Goal: Task Accomplishment & Management: Use online tool/utility

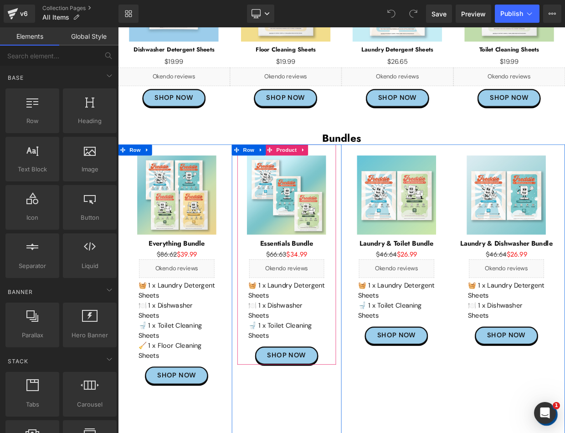
scroll to position [273, 0]
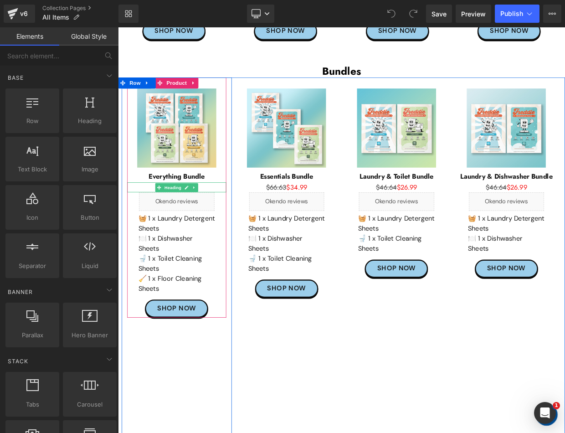
click at [224, 223] on h1 "$86.62 $39.99" at bounding box center [190, 224] width 122 height 12
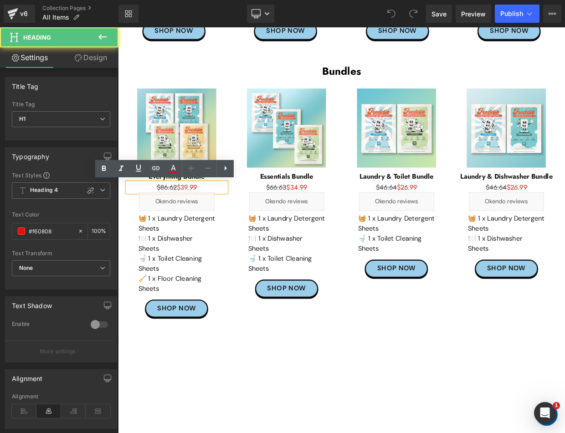
click at [224, 223] on h1 "$86.62 $39.99" at bounding box center [190, 224] width 122 height 12
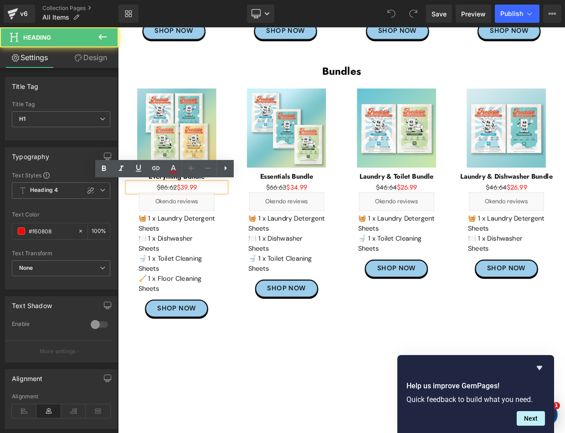
click at [195, 218] on div "$86.62 $39.99" at bounding box center [190, 224] width 122 height 12
click at [196, 224] on span "$86.62 $39.99" at bounding box center [190, 224] width 50 height 12
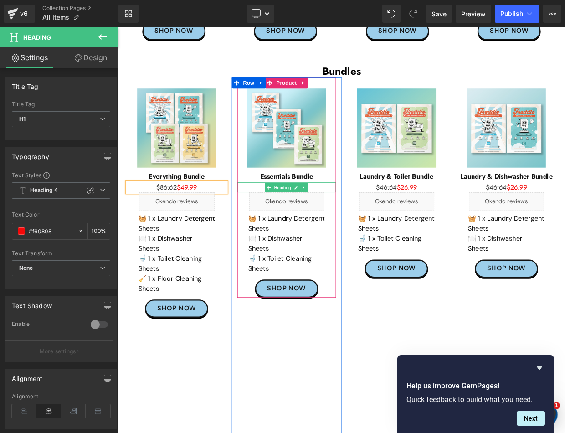
click at [370, 223] on h1 "$66.63 $34.99" at bounding box center [326, 224] width 122 height 12
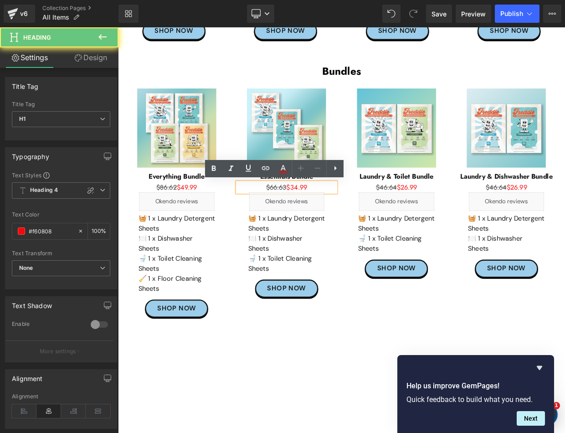
click at [363, 223] on h1 "$66.63 $34.99" at bounding box center [326, 224] width 122 height 12
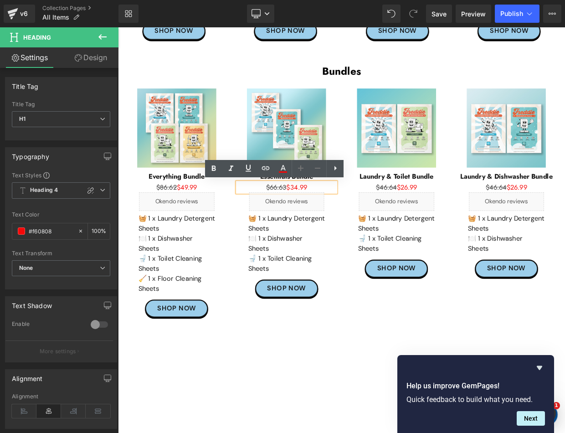
click at [335, 222] on span "$66.63 $34.99" at bounding box center [326, 224] width 51 height 12
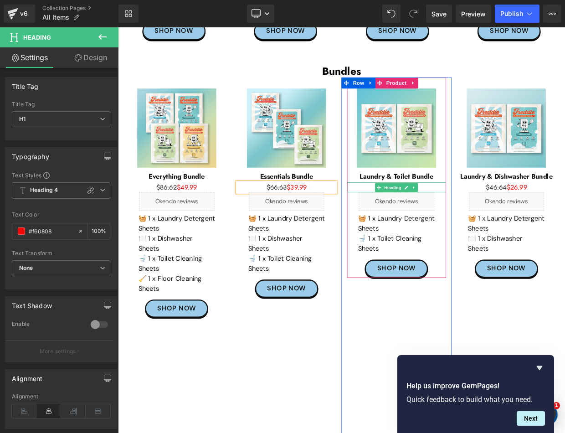
click at [505, 226] on h1 "$46.64 $26.99" at bounding box center [462, 224] width 122 height 12
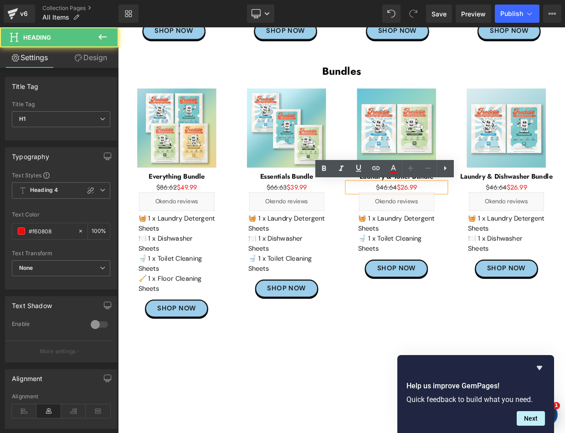
click at [473, 221] on span "$46.64 $26.99" at bounding box center [461, 224] width 51 height 12
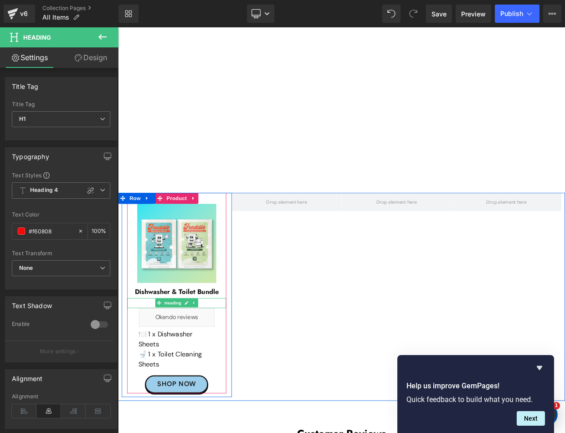
scroll to position [775, 0]
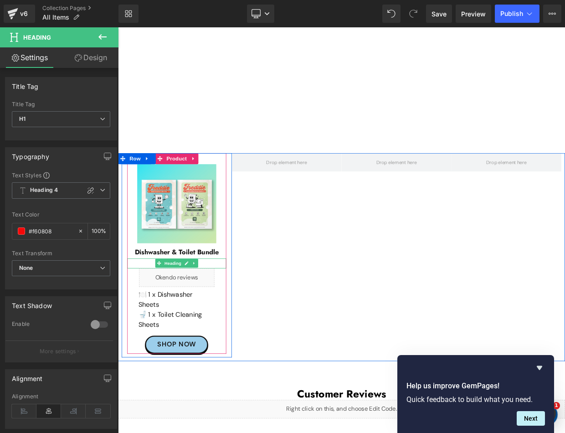
drag, startPoint x: 227, startPoint y: 315, endPoint x: 207, endPoint y: 317, distance: 19.7
click at [227, 315] on h1 "$46.64 $26.99" at bounding box center [190, 318] width 122 height 12
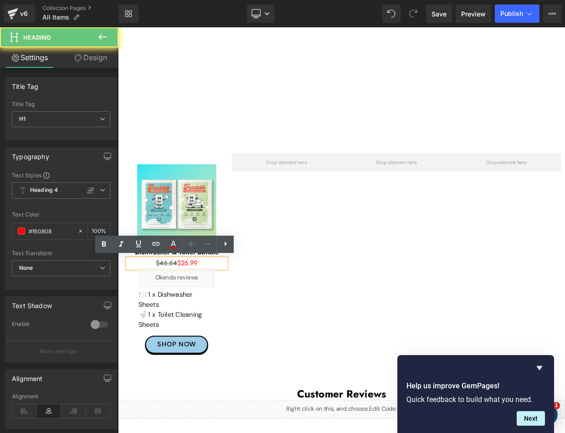
click at [203, 320] on span "$46.64 $26.99" at bounding box center [190, 318] width 51 height 12
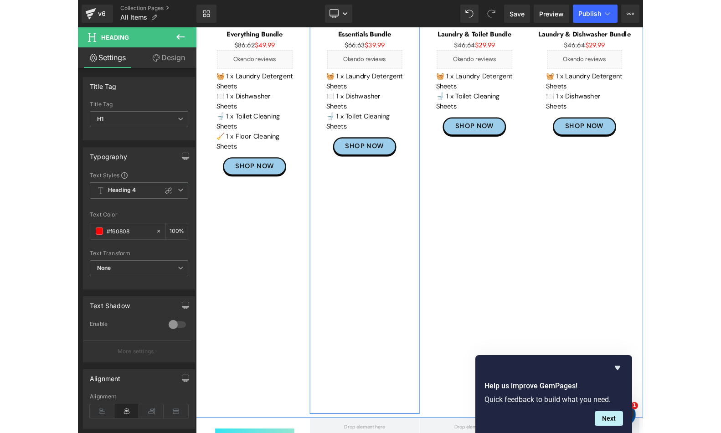
scroll to position [365, 0]
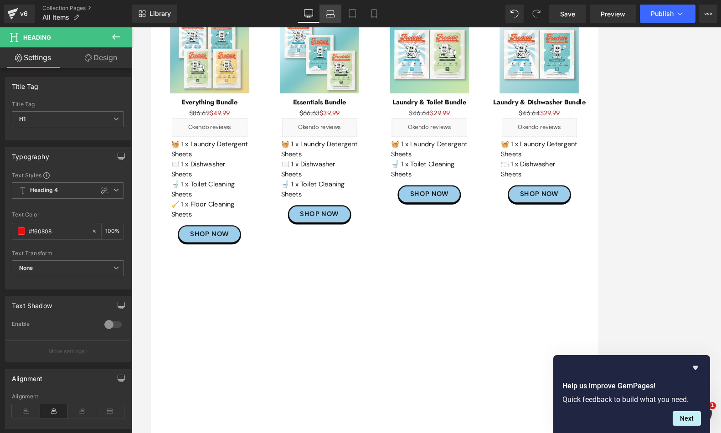
click at [329, 15] on icon at bounding box center [330, 16] width 9 height 3
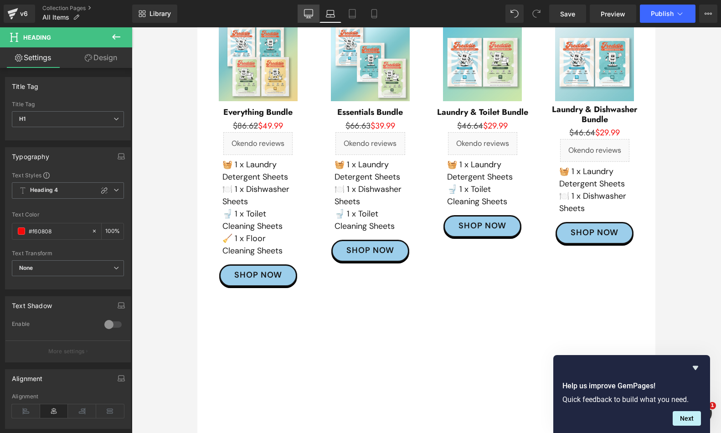
click at [306, 16] on icon at bounding box center [308, 13] width 9 height 9
type input "100"
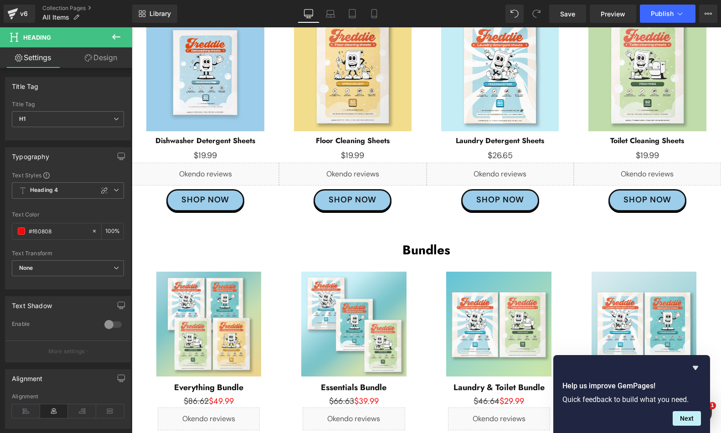
scroll to position [0, 0]
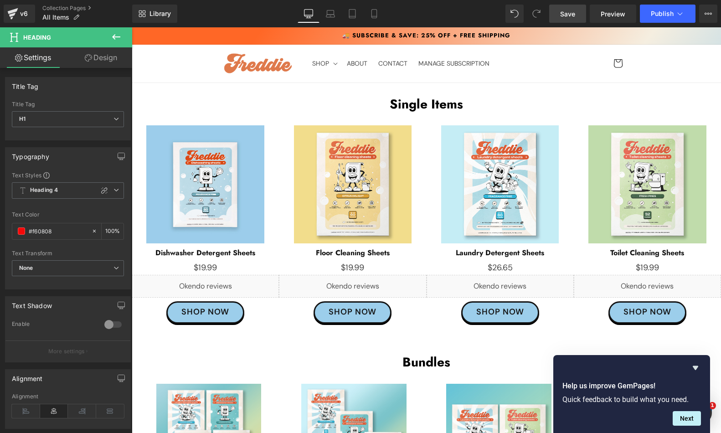
click at [562, 15] on span "Save" at bounding box center [567, 14] width 15 height 10
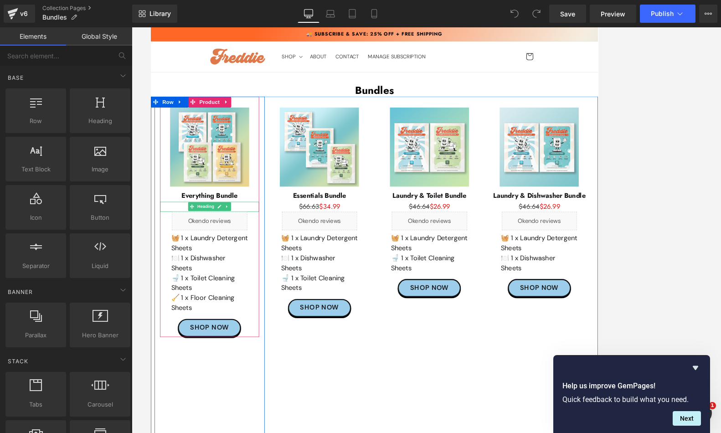
drag, startPoint x: 255, startPoint y: 247, endPoint x: 225, endPoint y: 251, distance: 30.8
click at [255, 247] on h1 "$86.62 $39.99" at bounding box center [223, 248] width 122 height 12
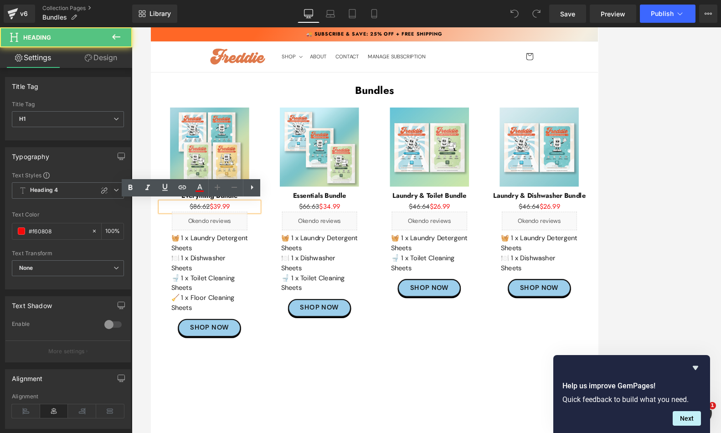
click at [231, 251] on span "$86.62 $39.99" at bounding box center [223, 248] width 50 height 12
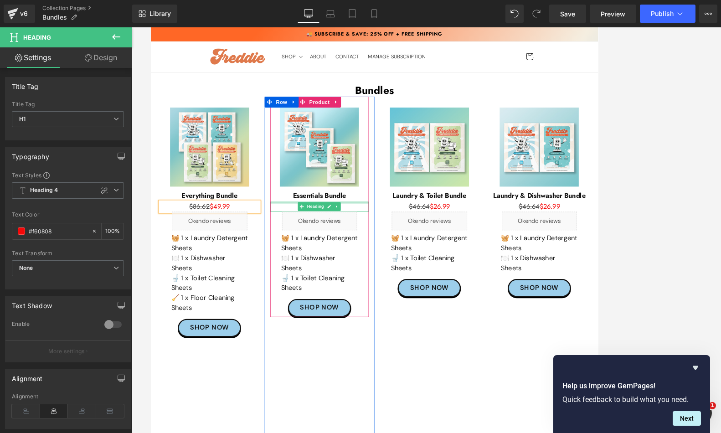
click at [391, 244] on h1 "$66.63 $34.99" at bounding box center [359, 248] width 122 height 12
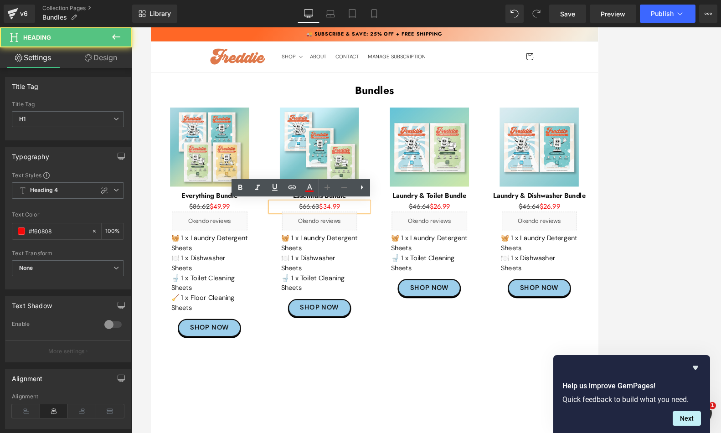
click at [369, 250] on span "$66.63 $34.99" at bounding box center [358, 248] width 51 height 12
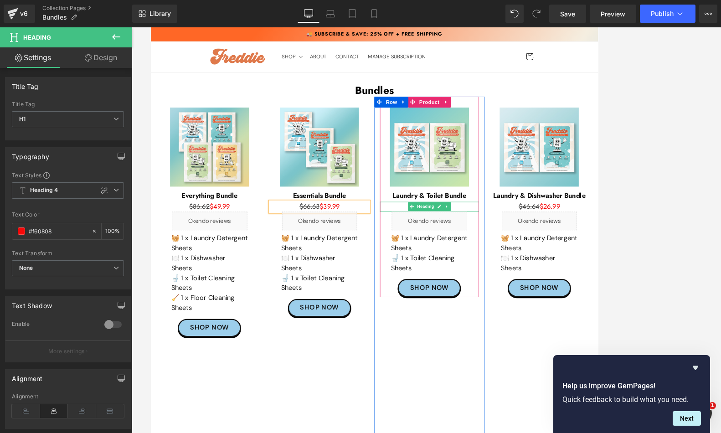
click at [528, 250] on h1 "$46.64 $26.99" at bounding box center [494, 248] width 122 height 12
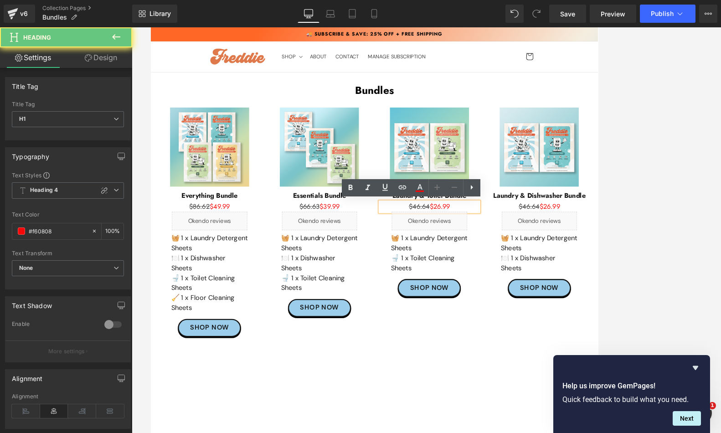
click at [505, 247] on span "$46.64 $26.99" at bounding box center [494, 248] width 51 height 12
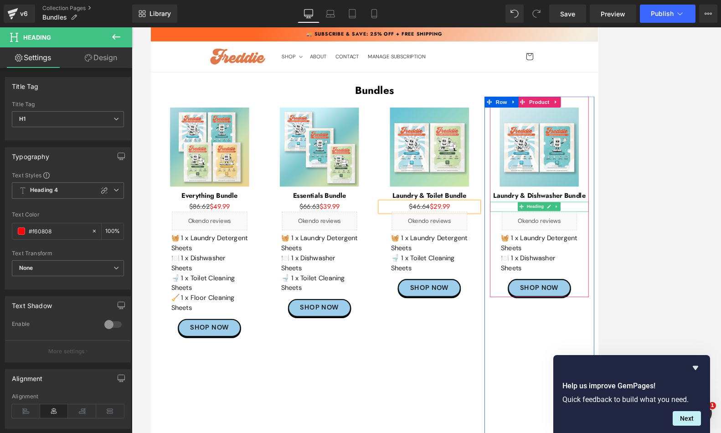
click at [565, 247] on h1 "$46.64 $26.99" at bounding box center [630, 248] width 122 height 12
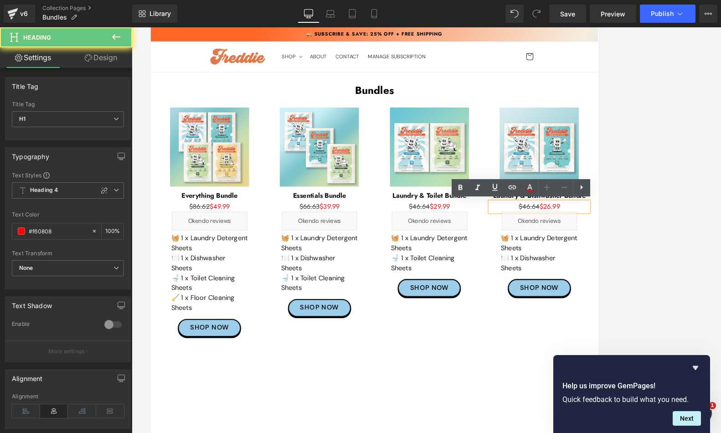
click at [565, 247] on span "$46.64 $26.99" at bounding box center [629, 248] width 51 height 12
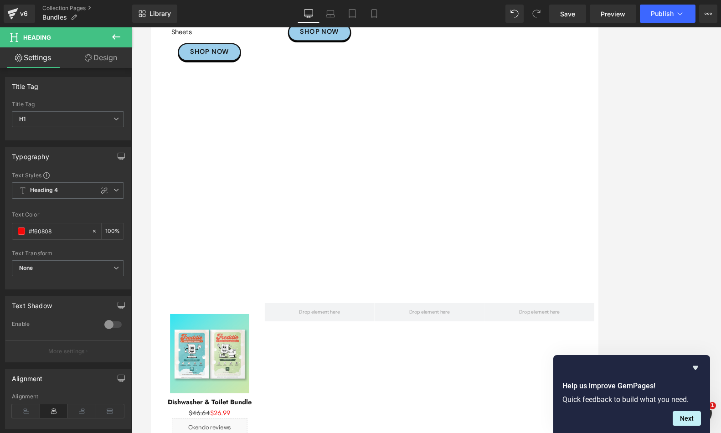
scroll to position [410, 0]
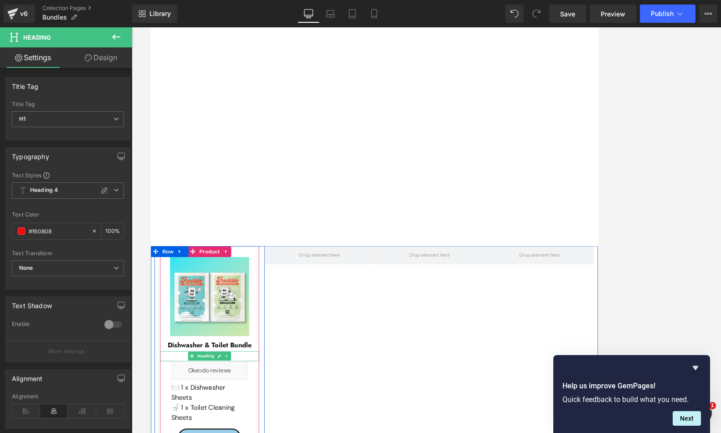
drag, startPoint x: 251, startPoint y: 432, endPoint x: 237, endPoint y: 432, distance: 13.7
click at [251, 432] on h1 "$46.64 $26.99" at bounding box center [223, 433] width 122 height 12
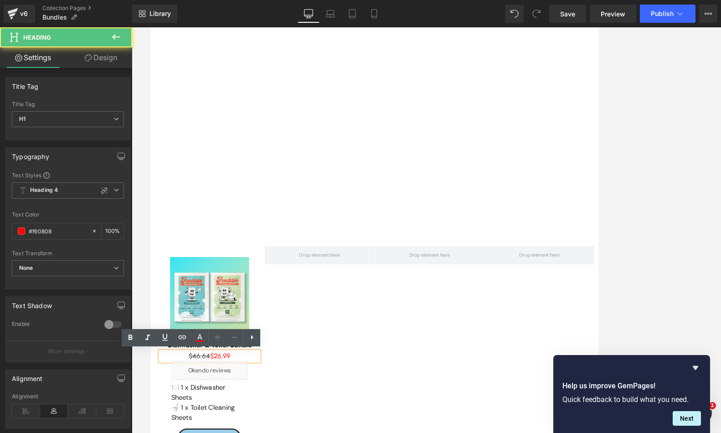
click at [233, 433] on span "$46.64 $26.99" at bounding box center [222, 433] width 51 height 12
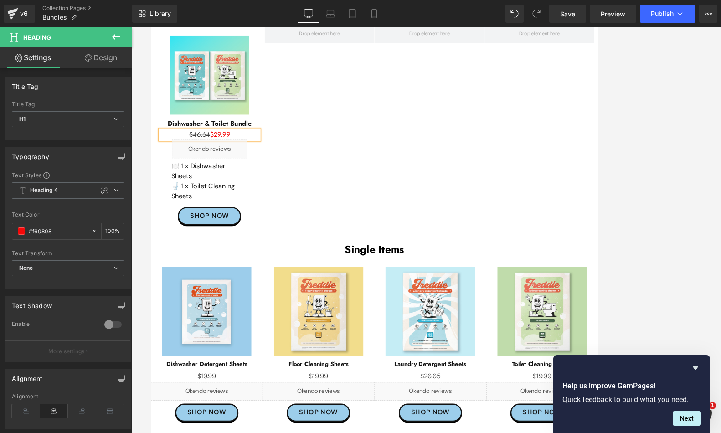
scroll to position [820, 0]
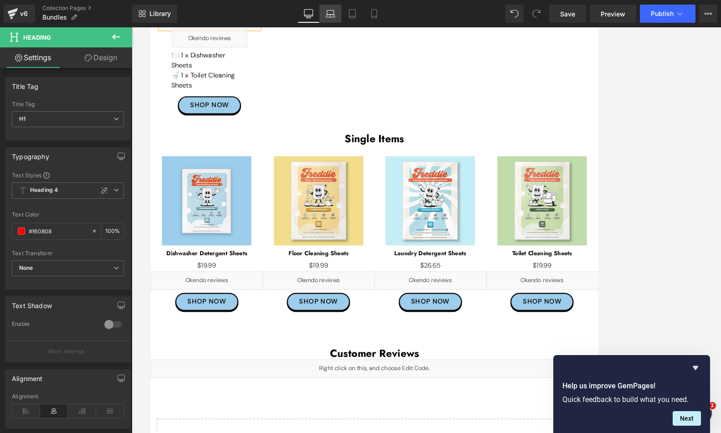
click at [338, 18] on link "Laptop" at bounding box center [330, 14] width 22 height 18
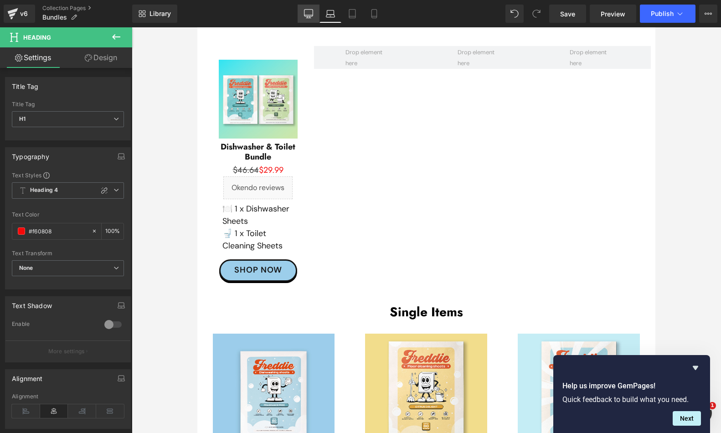
click at [314, 10] on link "Desktop" at bounding box center [309, 14] width 22 height 18
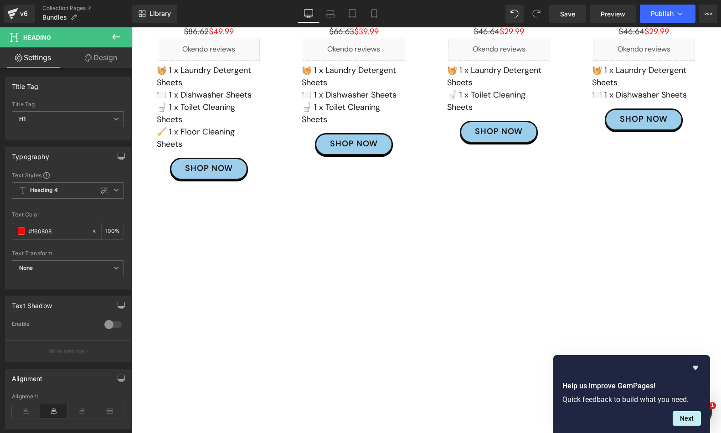
scroll to position [0, 0]
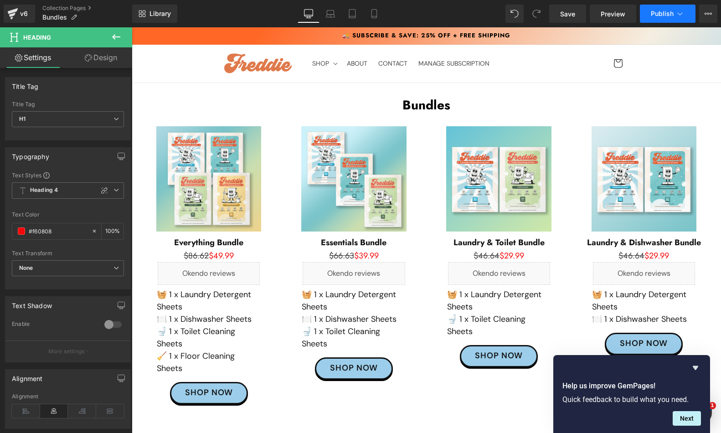
click at [565, 11] on span "Publish" at bounding box center [662, 13] width 23 height 7
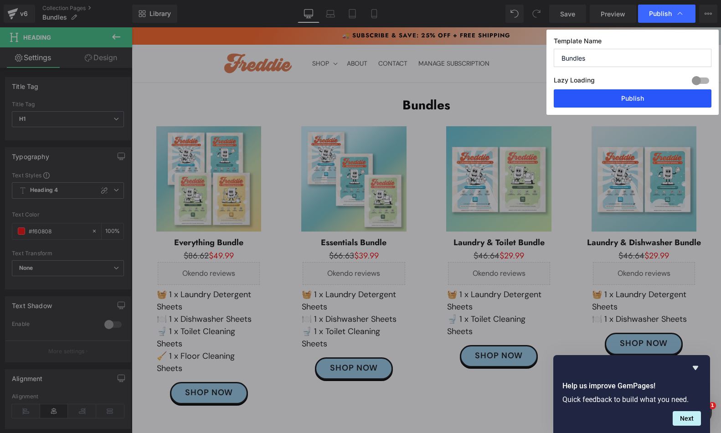
drag, startPoint x: 613, startPoint y: 99, endPoint x: 482, endPoint y: 71, distance: 134.7
click at [565, 99] on button "Publish" at bounding box center [633, 98] width 158 height 18
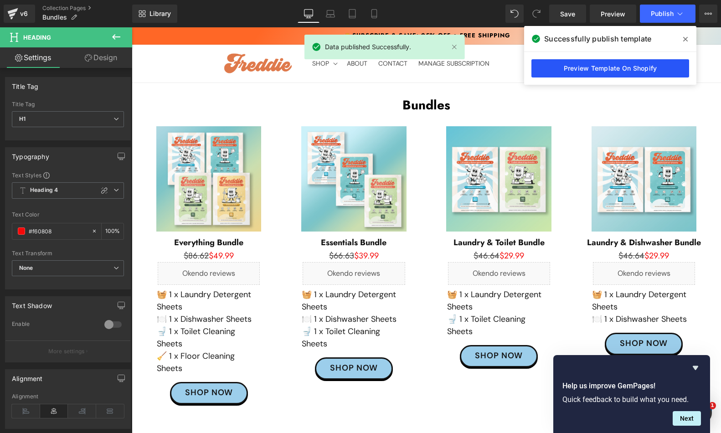
click at [565, 67] on link "Preview Template On Shopify" at bounding box center [610, 68] width 158 height 18
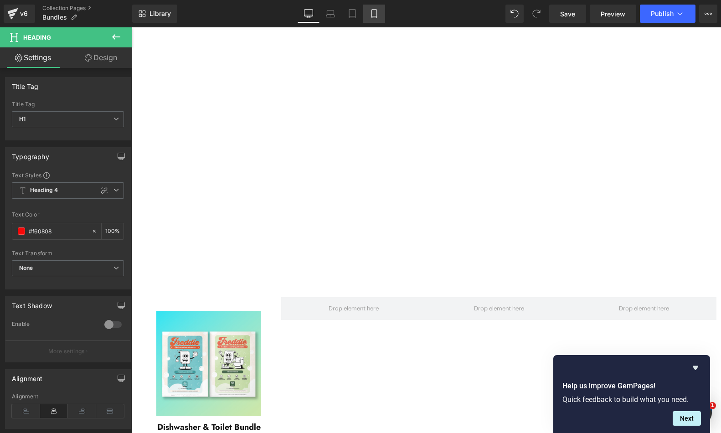
click at [376, 15] on icon at bounding box center [374, 13] width 9 height 9
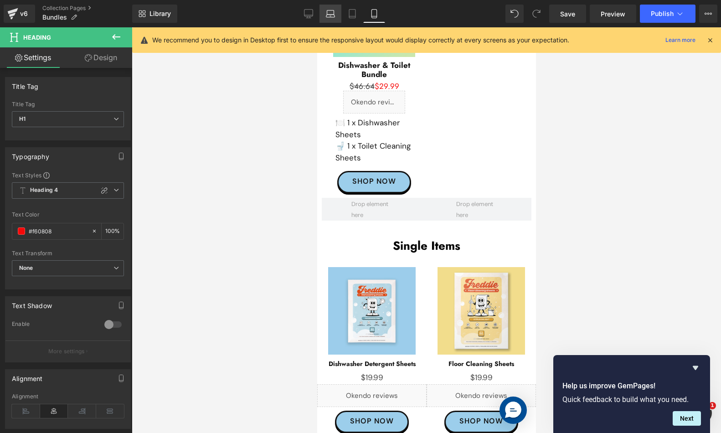
click at [326, 14] on icon at bounding box center [330, 13] width 9 height 9
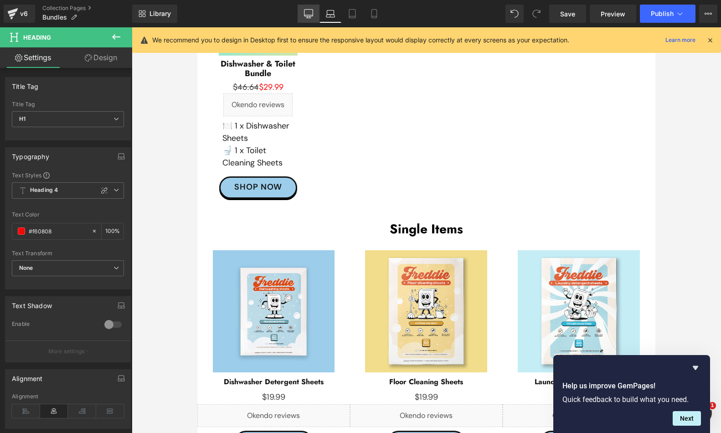
click at [301, 16] on link "Desktop" at bounding box center [309, 14] width 22 height 18
type input "100"
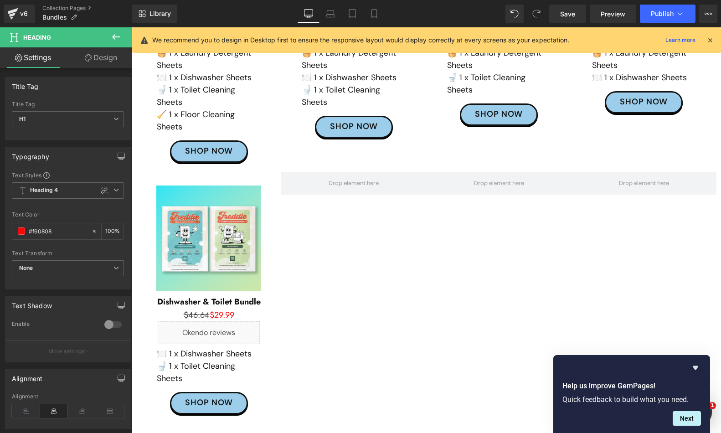
scroll to position [14, 0]
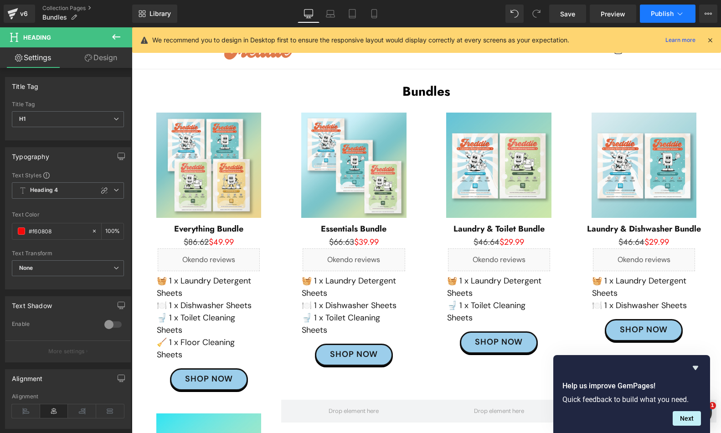
click at [565, 16] on button "Publish" at bounding box center [668, 14] width 56 height 18
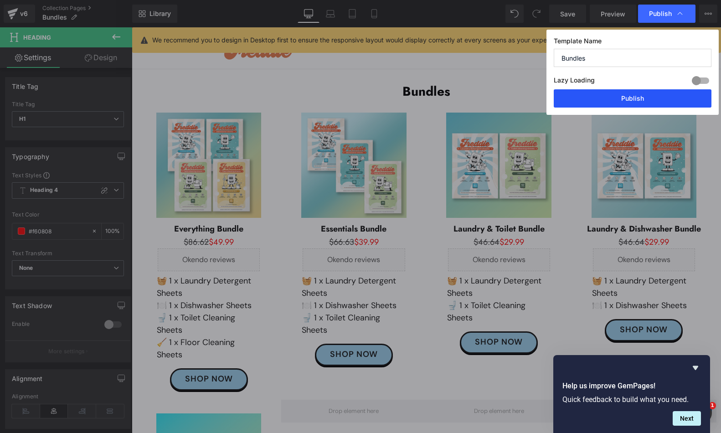
click at [565, 99] on button "Publish" at bounding box center [633, 98] width 158 height 18
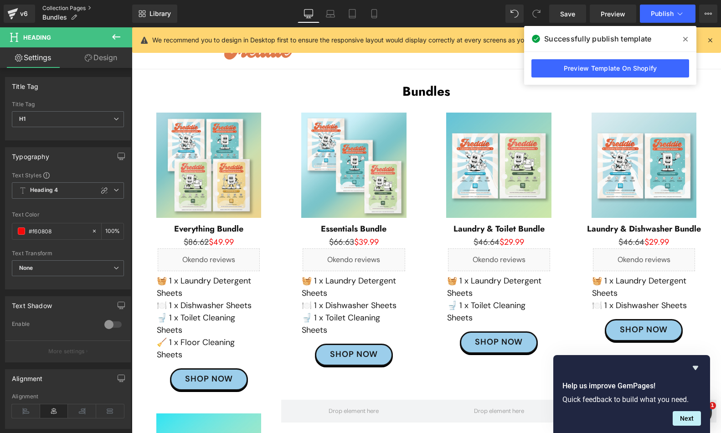
click at [71, 8] on link "Collection Pages" at bounding box center [87, 8] width 90 height 7
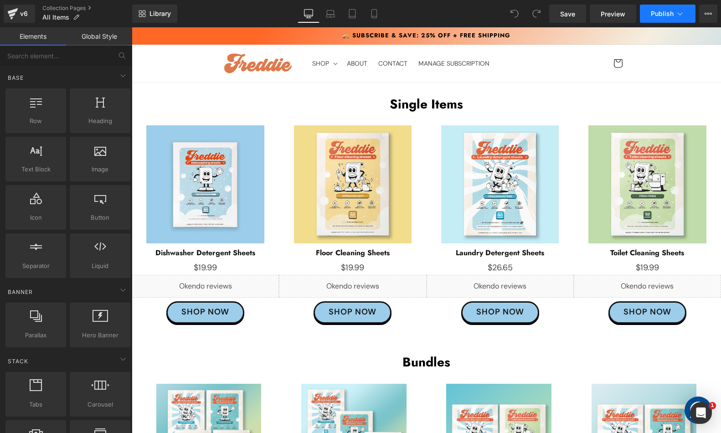
click at [659, 17] on span "Publish" at bounding box center [662, 13] width 23 height 7
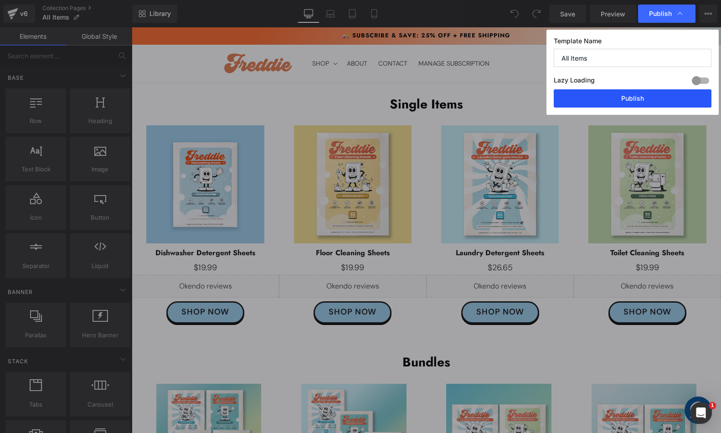
click at [613, 101] on button "Publish" at bounding box center [633, 98] width 158 height 18
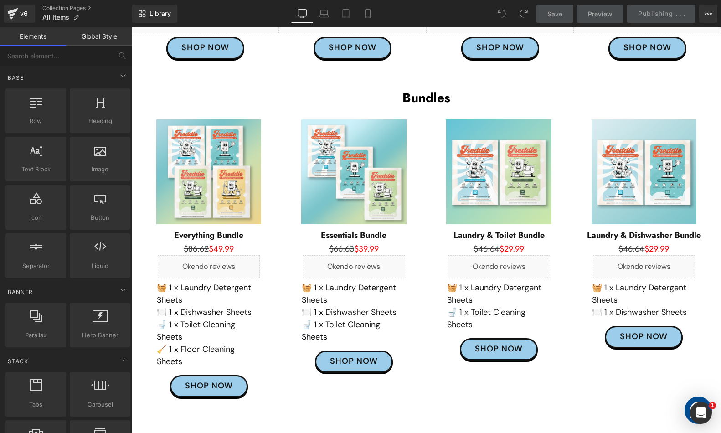
scroll to position [319, 0]
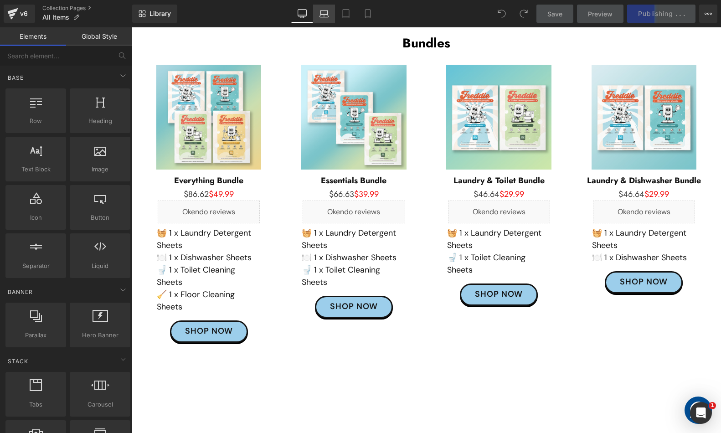
click at [321, 15] on icon at bounding box center [323, 13] width 9 height 9
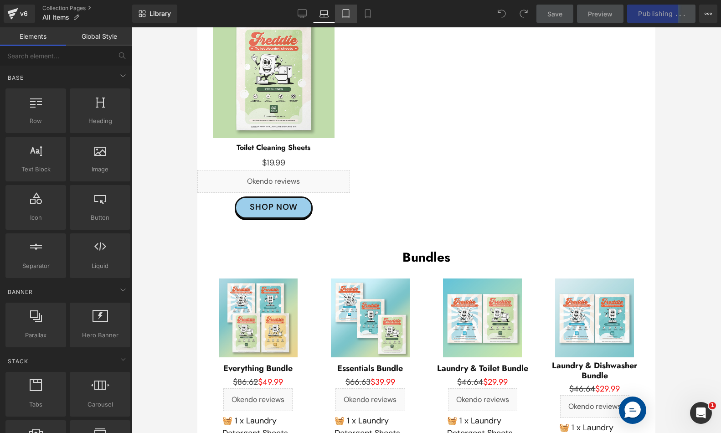
click at [347, 15] on icon at bounding box center [345, 13] width 9 height 9
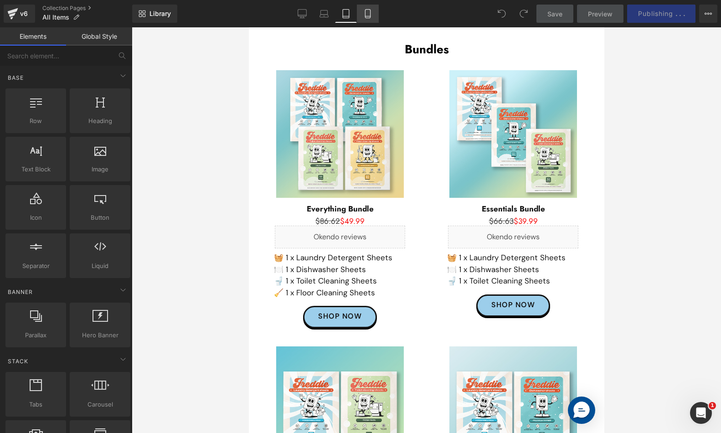
click at [366, 11] on icon at bounding box center [367, 13] width 9 height 9
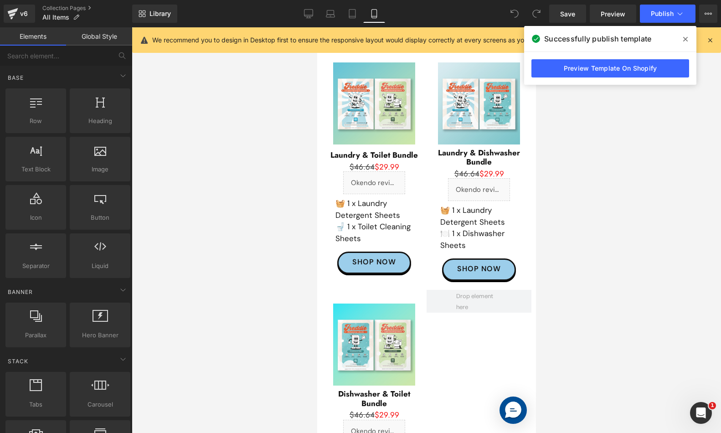
scroll to position [782, 0]
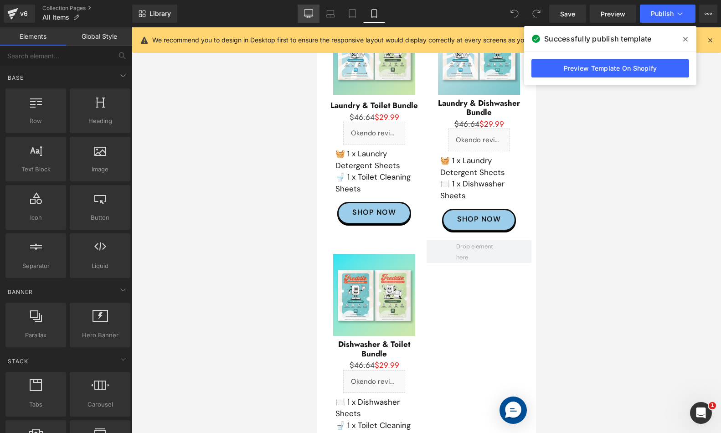
click at [312, 17] on icon at bounding box center [308, 13] width 9 height 9
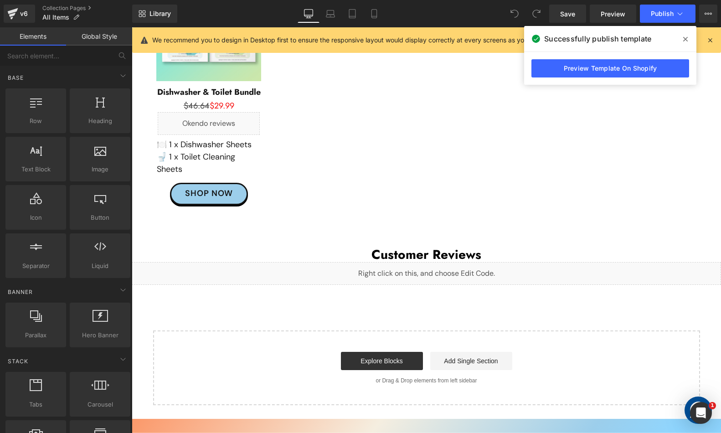
scroll to position [820, 0]
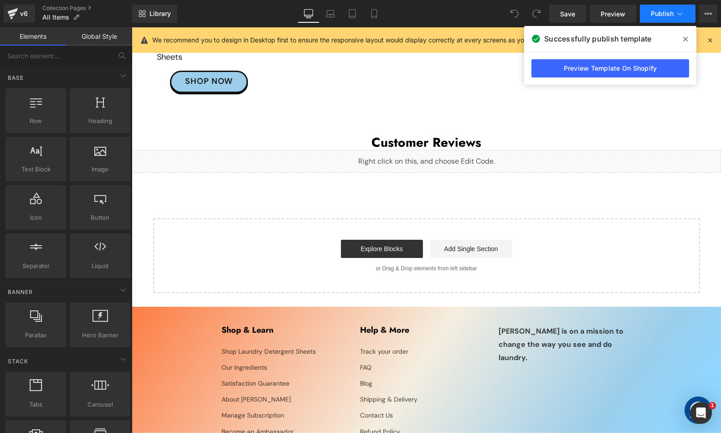
click at [656, 14] on span "Publish" at bounding box center [662, 13] width 23 height 7
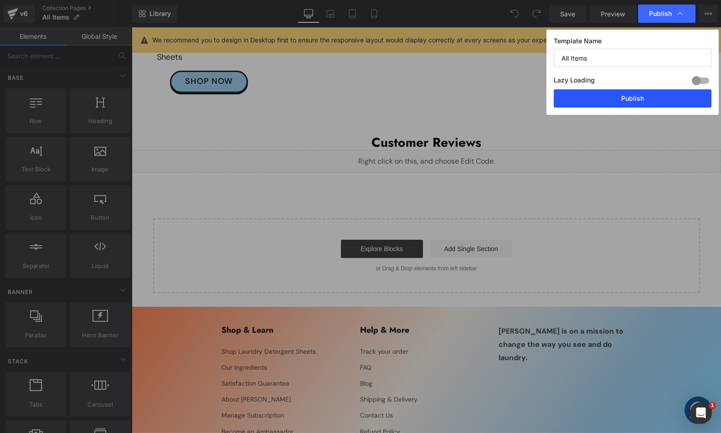
drag, startPoint x: 605, startPoint y: 98, endPoint x: 431, endPoint y: 187, distance: 195.5
click at [605, 98] on button "Publish" at bounding box center [633, 98] width 158 height 18
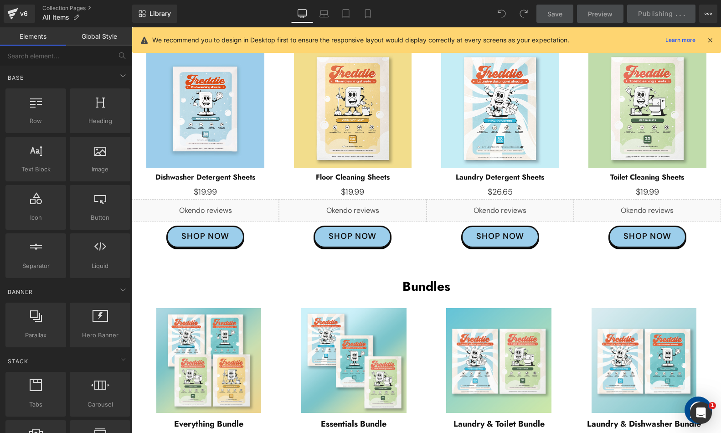
scroll to position [0, 0]
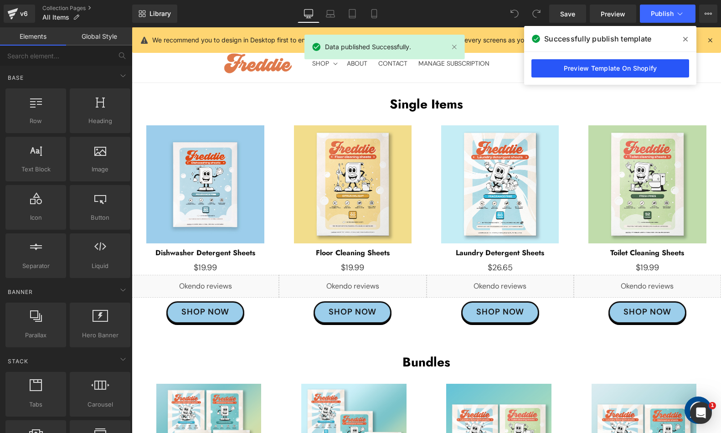
click at [623, 62] on link "Preview Template On Shopify" at bounding box center [610, 68] width 158 height 18
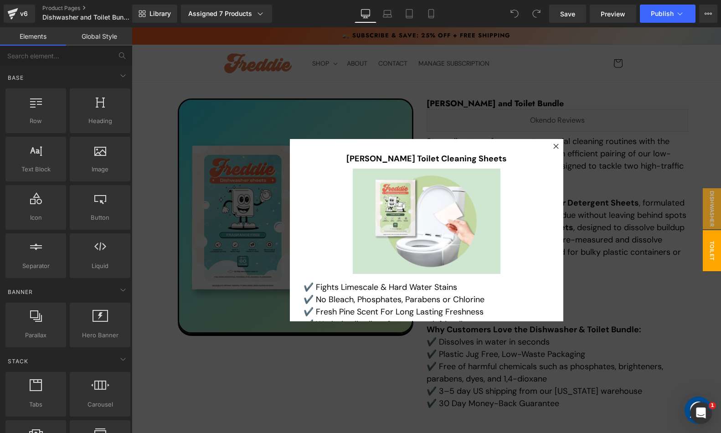
click at [660, 258] on div at bounding box center [426, 230] width 589 height 406
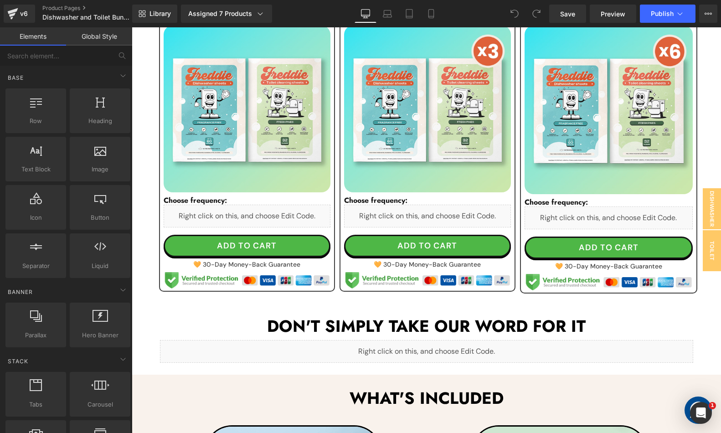
scroll to position [638, 0]
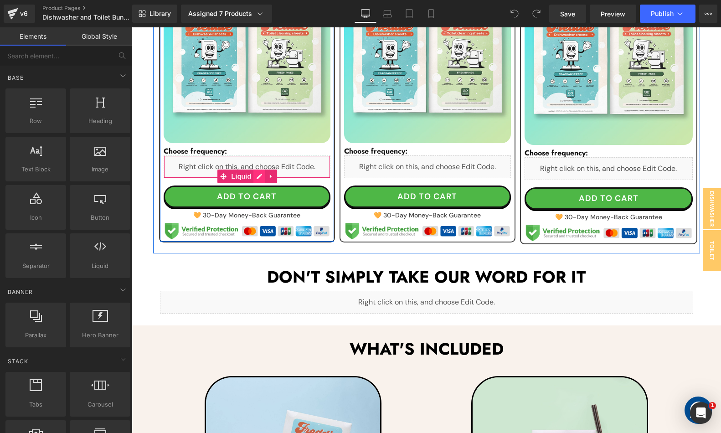
click at [257, 174] on div "Liquid" at bounding box center [247, 166] width 167 height 23
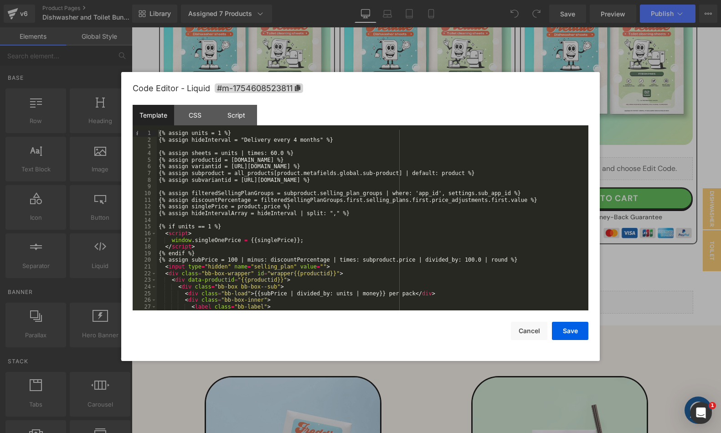
click at [652, 61] on div at bounding box center [360, 216] width 721 height 433
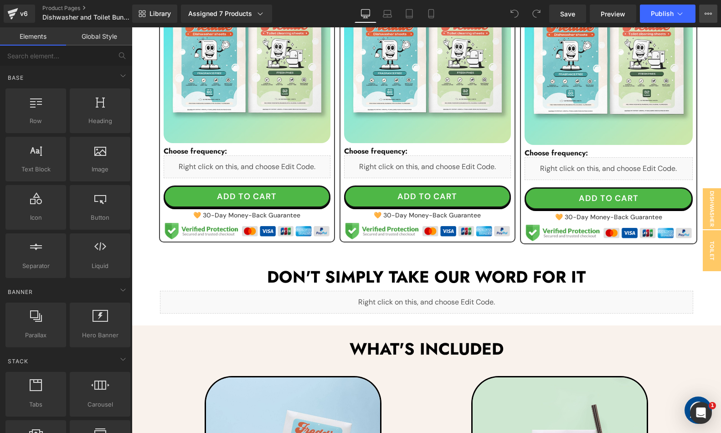
click at [715, 14] on button "View Live Page View with current Template Save Template to Library Schedule Pub…" at bounding box center [708, 14] width 18 height 18
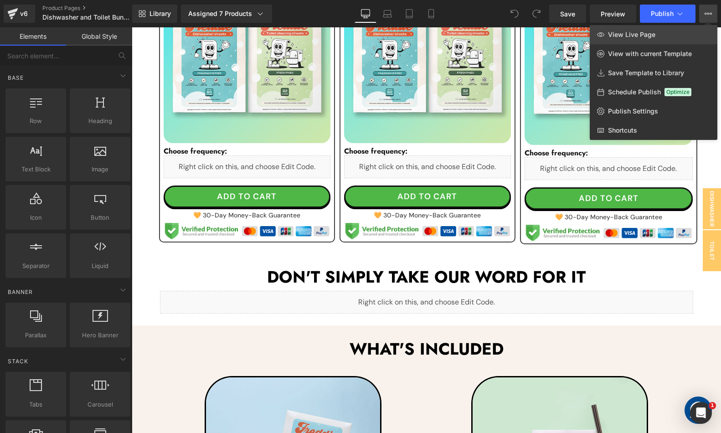
click at [661, 38] on link "View Live Page" at bounding box center [654, 34] width 128 height 19
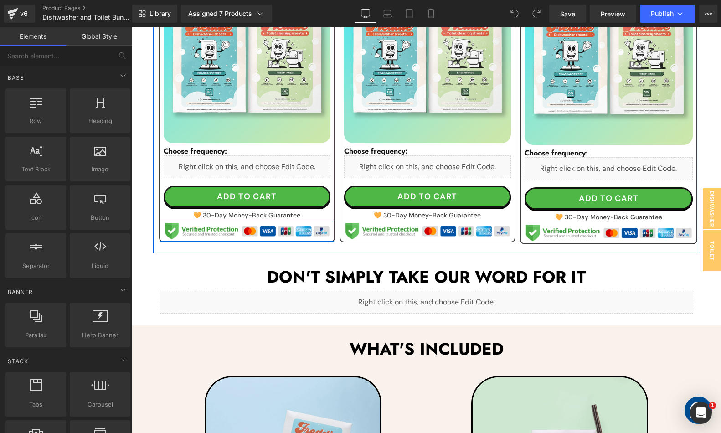
click at [255, 171] on link at bounding box center [257, 176] width 10 height 11
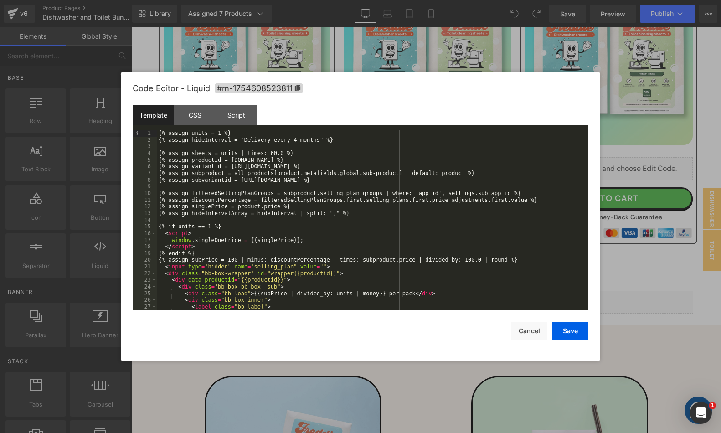
click at [215, 134] on div "{% assign units = 1 %} {% assign hideInterval = "Delivery every 4 months" %} {%…" at bounding box center [371, 227] width 428 height 194
click at [211, 228] on div "{% assign units = 2 %} {% assign hideInterval = "Delivery every 4 months" %} {%…" at bounding box center [371, 227] width 428 height 194
click at [580, 332] on button "Save" at bounding box center [570, 331] width 36 height 18
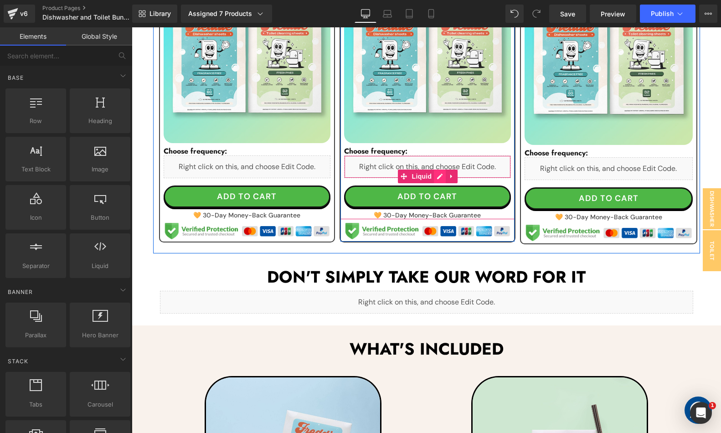
click at [439, 176] on icon at bounding box center [440, 176] width 6 height 7
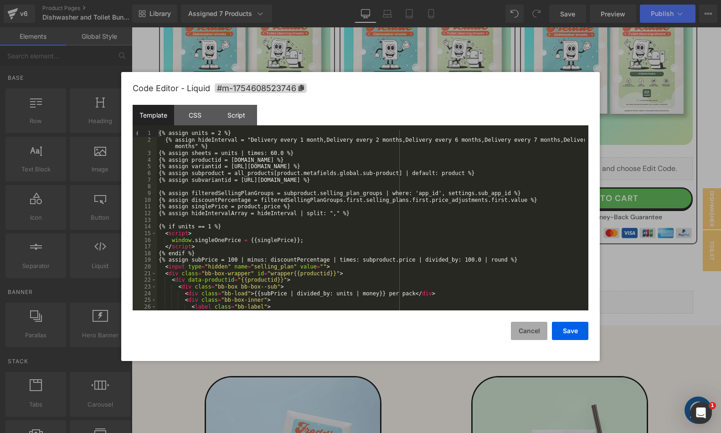
drag, startPoint x: 527, startPoint y: 327, endPoint x: 399, endPoint y: 288, distance: 133.9
click at [527, 327] on button "Cancel" at bounding box center [529, 331] width 36 height 18
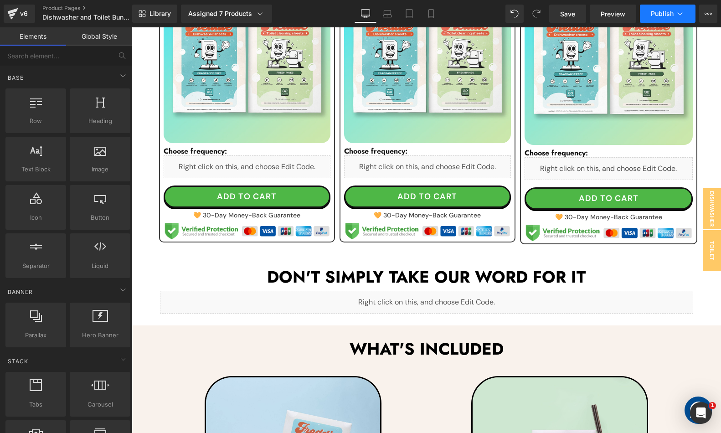
click at [661, 8] on button "Publish" at bounding box center [668, 14] width 56 height 18
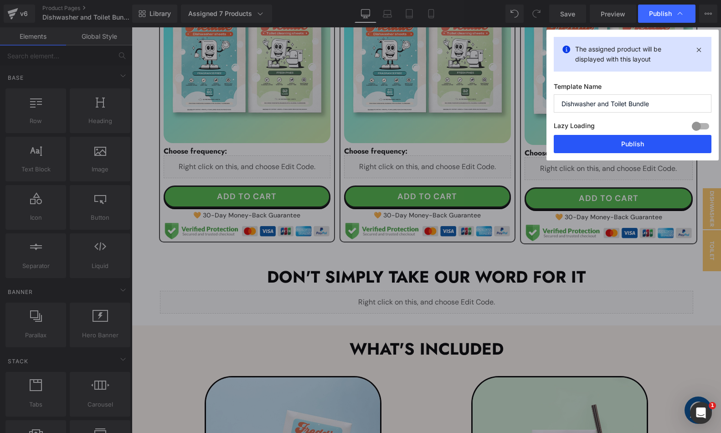
click at [611, 146] on button "Publish" at bounding box center [633, 144] width 158 height 18
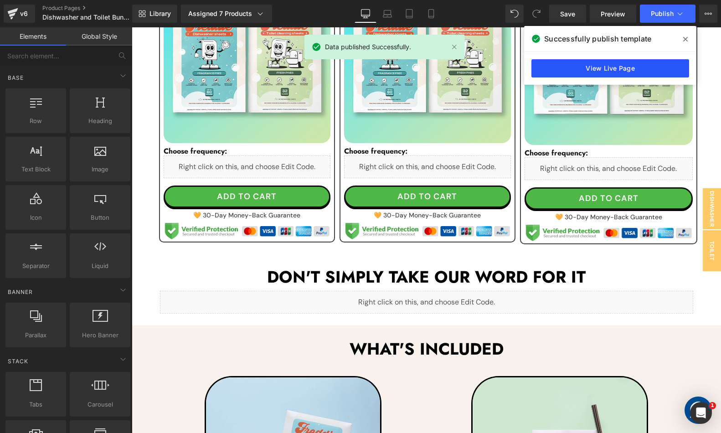
click at [642, 68] on link "View Live Page" at bounding box center [610, 68] width 158 height 18
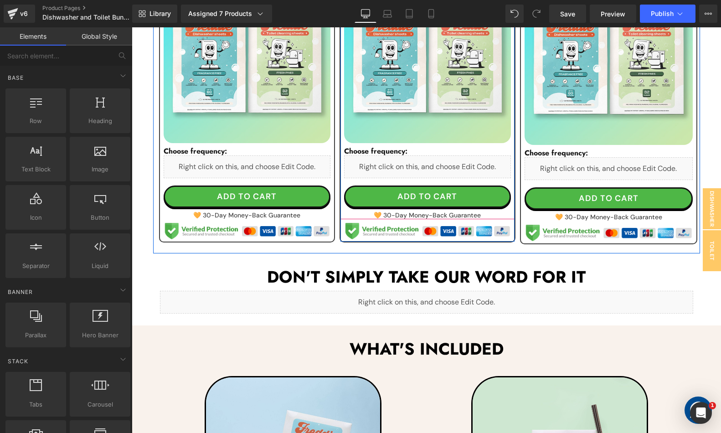
click at [435, 174] on div "Liquid" at bounding box center [427, 166] width 167 height 23
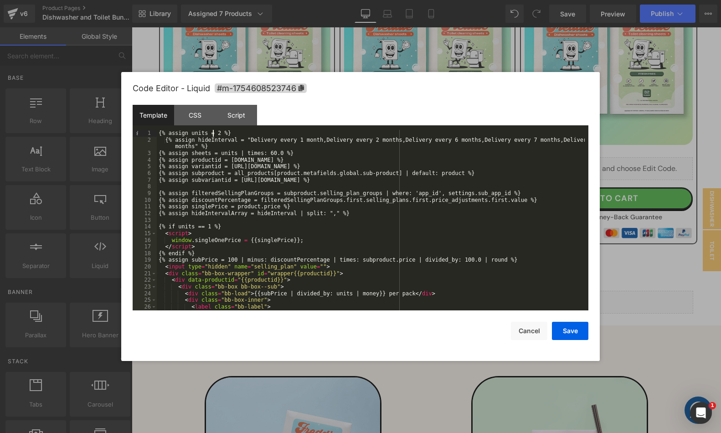
click at [214, 134] on div "{% assign units = 2 %} {% assign hideInterval = "Delivery every 1 month,Deliver…" at bounding box center [371, 227] width 428 height 194
click at [210, 228] on div "{% assign units = 6 %} {% assign hideInterval = "Delivery every 1 month,Deliver…" at bounding box center [371, 227] width 428 height 194
click at [212, 228] on div "{% assign units = 6 %} {% assign hideInterval = "Delivery every 1 month,Deliver…" at bounding box center [371, 227] width 428 height 194
click at [570, 330] on button "Save" at bounding box center [570, 331] width 36 height 18
click at [257, 175] on icon at bounding box center [259, 176] width 5 height 5
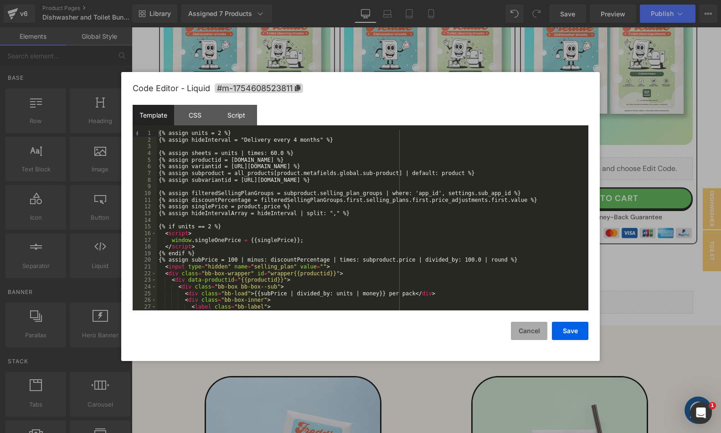
click at [525, 332] on button "Cancel" at bounding box center [529, 331] width 36 height 18
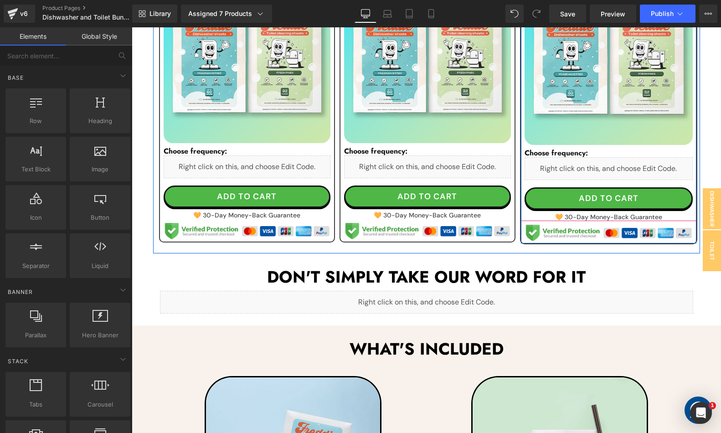
click at [618, 176] on icon at bounding box center [619, 178] width 5 height 5
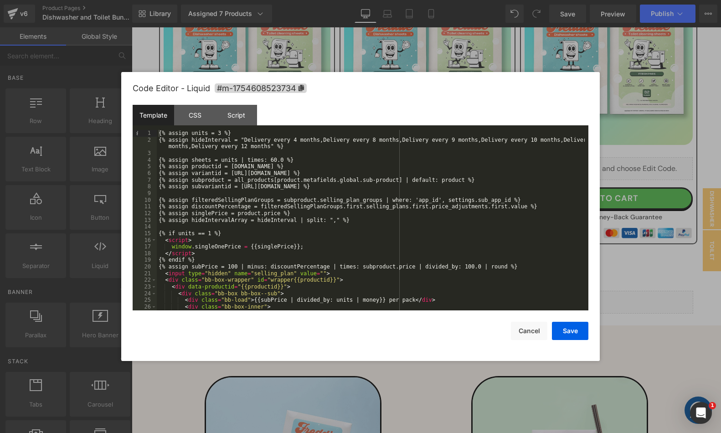
drag, startPoint x: 215, startPoint y: 132, endPoint x: 232, endPoint y: 145, distance: 22.1
click at [216, 133] on div "{% assign units = 3 %} {% assign hideInterval = "Delivery every 4 months,Delive…" at bounding box center [371, 227] width 428 height 194
click at [211, 237] on div "{% assign units = 12 %} {% assign hideInterval = "Delivery every 4 months,Deliv…" at bounding box center [371, 227] width 428 height 194
click at [212, 236] on div "{% assign units = 12 %} {% assign hideInterval = "Delivery every 4 months,Deliv…" at bounding box center [371, 227] width 428 height 194
click at [564, 336] on button "Save" at bounding box center [570, 331] width 36 height 18
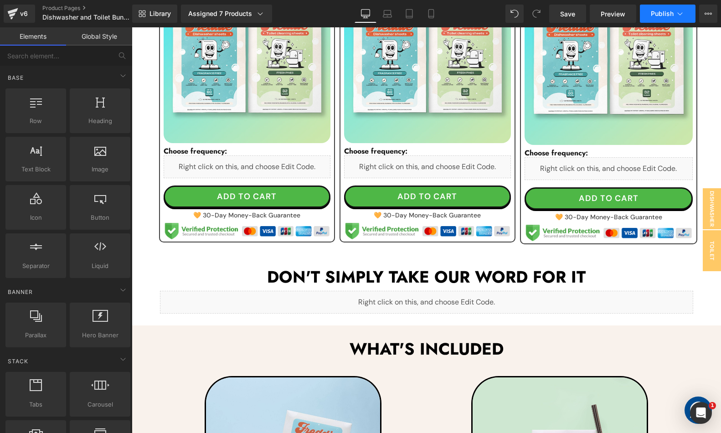
click at [649, 18] on button "Publish" at bounding box center [668, 14] width 56 height 18
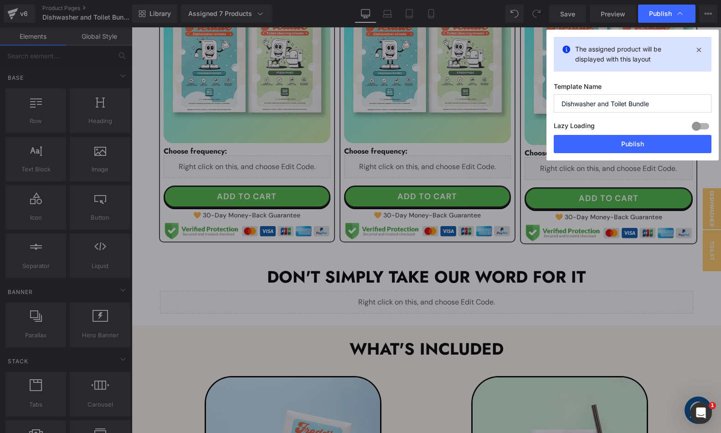
click at [612, 154] on div "The assigned product will be displayed with this layout Template Name Dishwashe…" at bounding box center [632, 95] width 172 height 131
click at [610, 143] on button "Publish" at bounding box center [633, 144] width 158 height 18
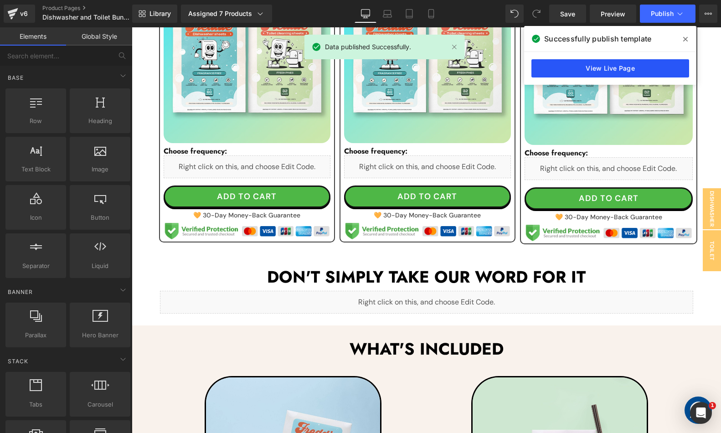
click at [648, 64] on link "View Live Page" at bounding box center [610, 68] width 158 height 18
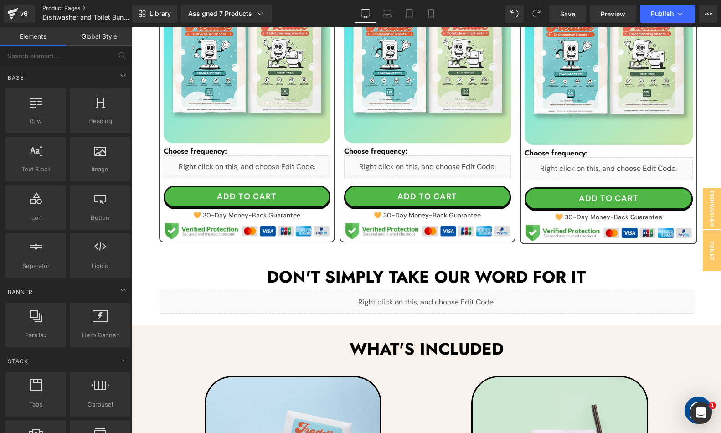
click at [50, 10] on link "Product Pages" at bounding box center [94, 8] width 104 height 7
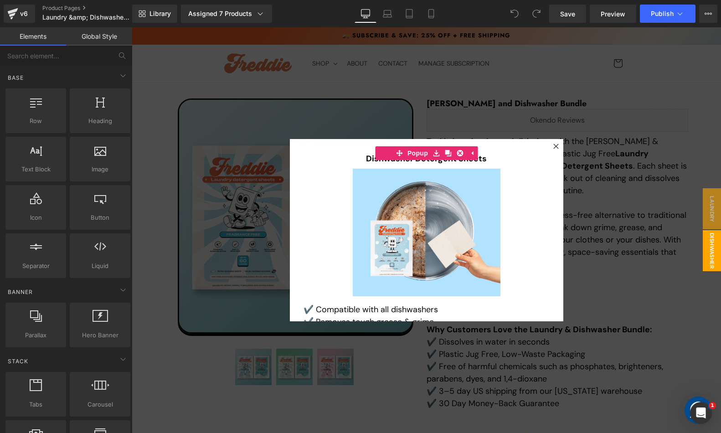
click at [606, 139] on div at bounding box center [426, 230] width 589 height 406
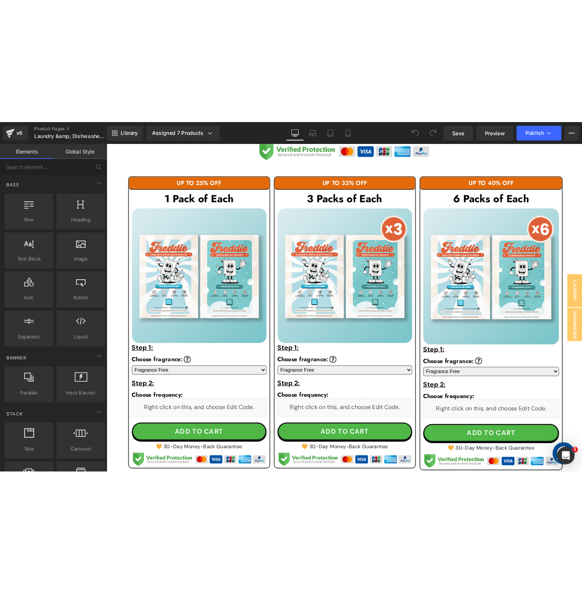
scroll to position [547, 0]
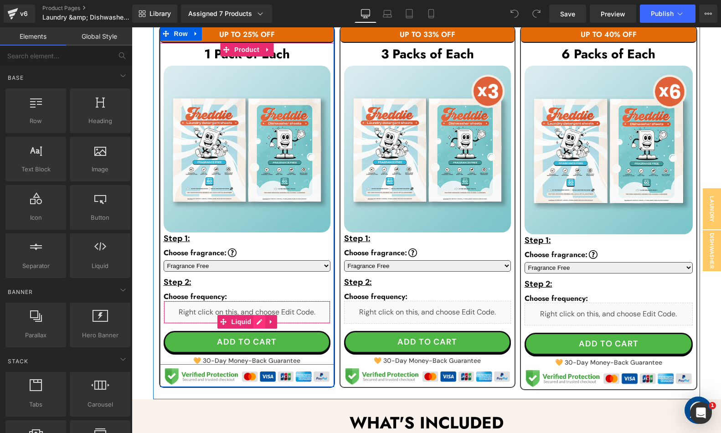
click at [255, 318] on div "Liquid" at bounding box center [247, 312] width 167 height 23
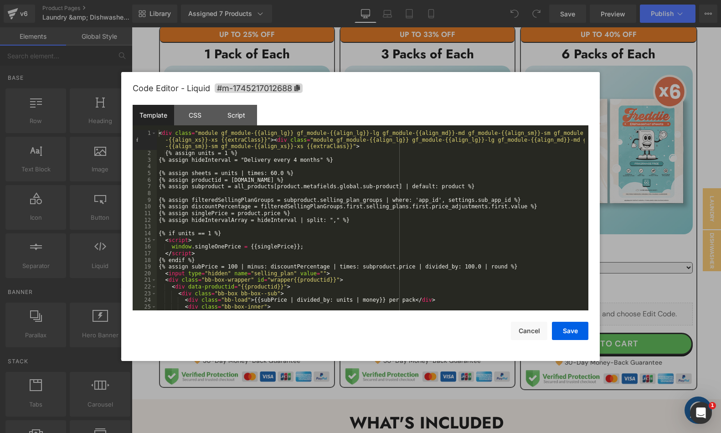
click at [227, 153] on div "< div class = "module gf_module-{{align_lg}} gf_module-{{align_lg}}-lg gf_modul…" at bounding box center [371, 233] width 428 height 207
click at [211, 235] on div "< div class = "module gf_module-{{align_lg}} gf_module-{{align_lg}}-lg gf_modul…" at bounding box center [371, 233] width 428 height 207
click at [571, 322] on button "Save" at bounding box center [570, 331] width 36 height 18
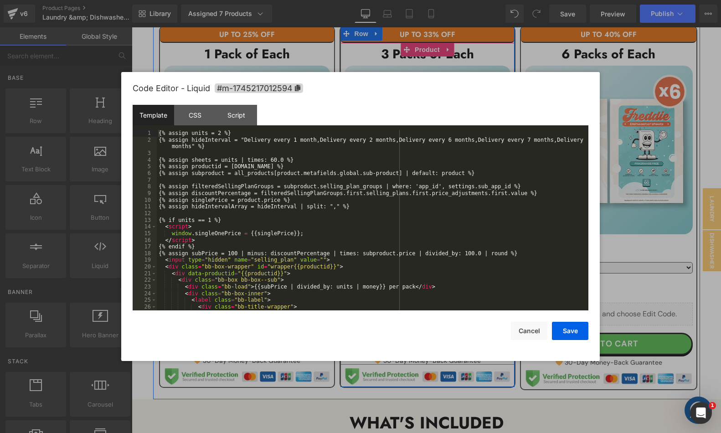
click at [438, 315] on link at bounding box center [440, 322] width 12 height 14
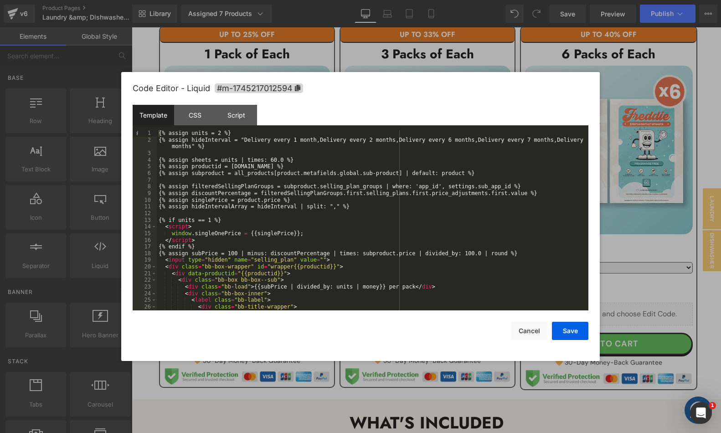
click at [216, 134] on div "{% assign units = 2 %} {% assign hideInterval = "Delivery every 1 month,Deliver…" at bounding box center [371, 227] width 428 height 194
click at [211, 222] on div "{% assign units = 6 %} {% assign hideInterval = "Delivery every 1 month,Deliver…" at bounding box center [371, 227] width 428 height 194
click at [213, 222] on div "{% assign units = 6 %} {% assign hideInterval = "Delivery every 1 month,Deliver…" at bounding box center [371, 227] width 428 height 194
click at [574, 330] on button "Save" at bounding box center [570, 331] width 36 height 18
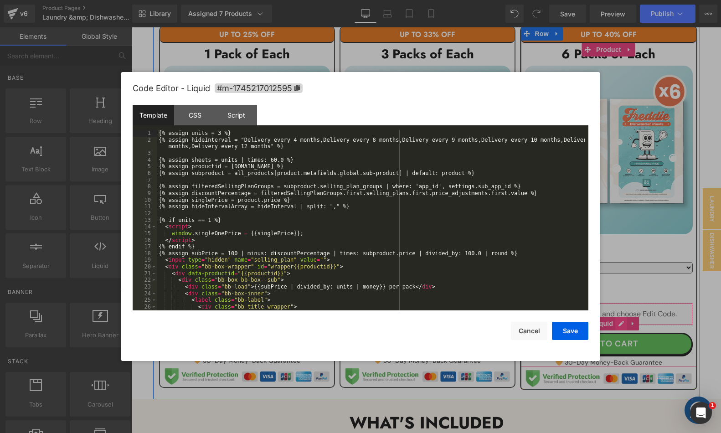
click at [619, 325] on icon at bounding box center [621, 323] width 6 height 7
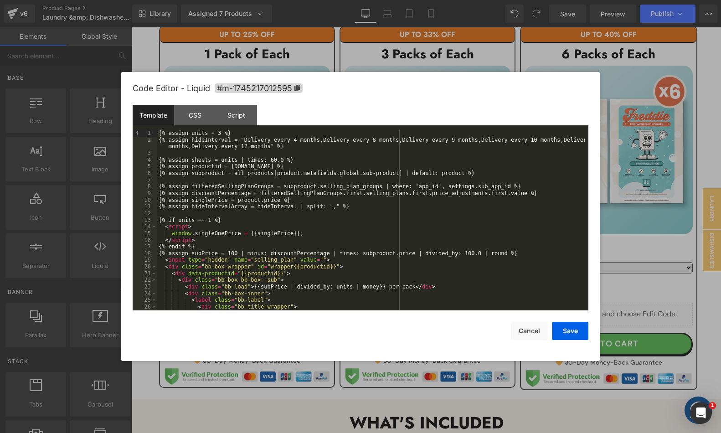
click at [216, 132] on div "{% assign units = 3 %} {% assign hideInterval = "Delivery every 4 months,Delive…" at bounding box center [371, 227] width 428 height 194
click at [211, 222] on div "{% assign units = 12 %} {% assign hideInterval = "Delivery every 4 months,Deliv…" at bounding box center [371, 227] width 428 height 194
click at [576, 330] on button "Save" at bounding box center [570, 331] width 36 height 18
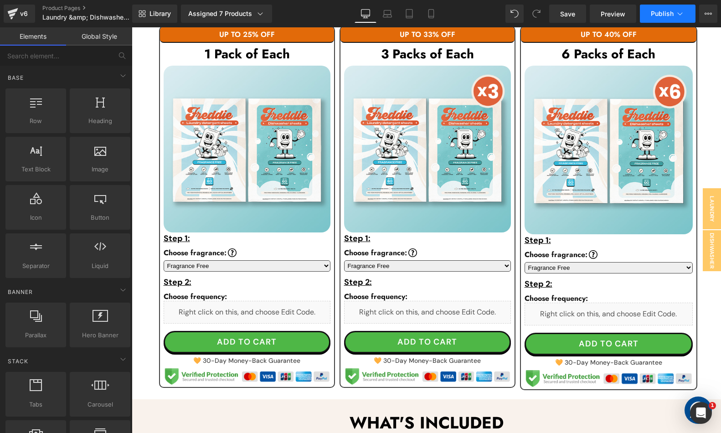
click at [666, 15] on span "Publish" at bounding box center [662, 13] width 23 height 7
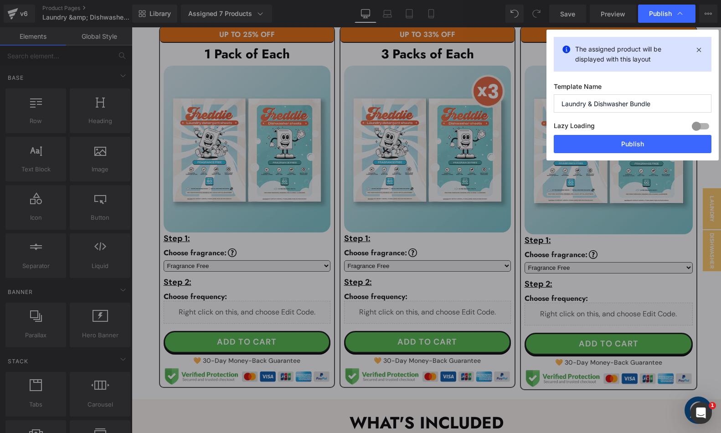
click at [597, 155] on div "The assigned product will be displayed with this layout Template Name Laundry &…" at bounding box center [632, 95] width 172 height 131
click at [598, 147] on button "Publish" at bounding box center [633, 144] width 158 height 18
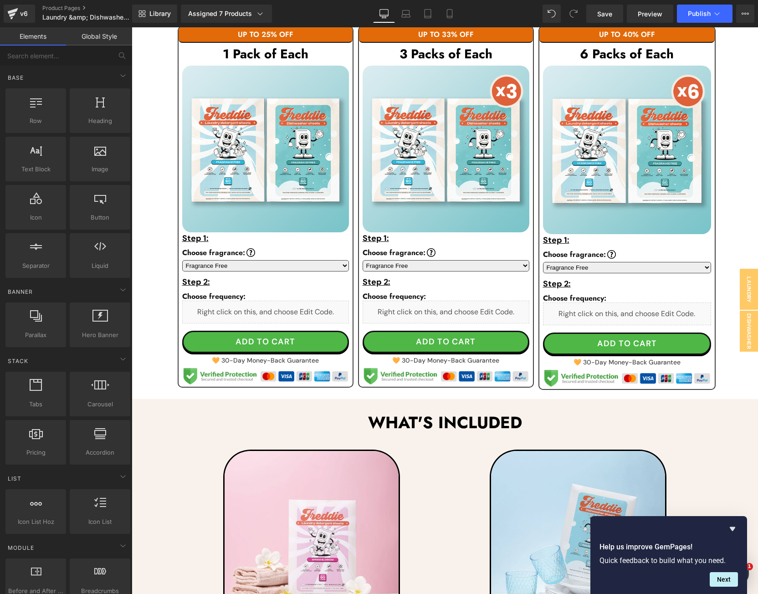
scroll to position [481, 0]
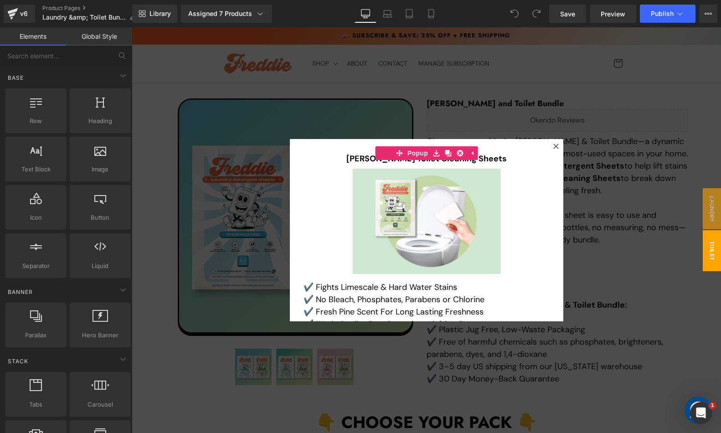
click at [412, 86] on div at bounding box center [426, 230] width 589 height 406
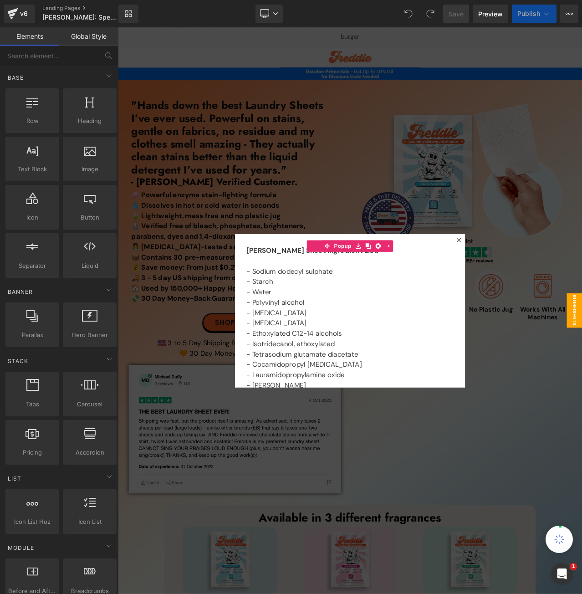
click at [494, 516] on div at bounding box center [393, 363] width 551 height 673
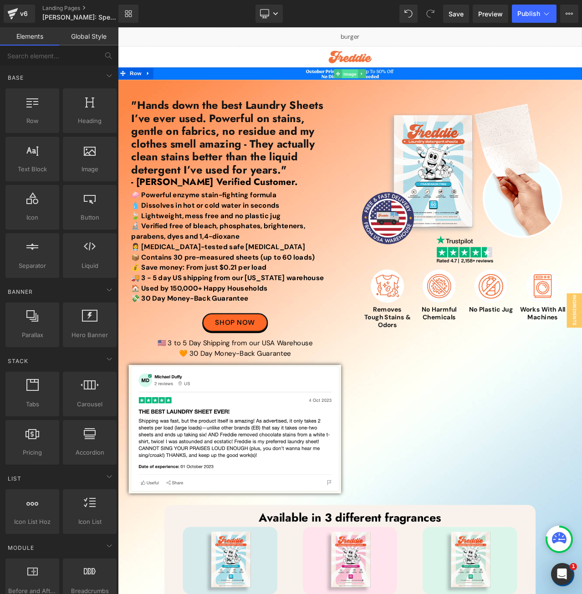
click at [390, 82] on span "Image" at bounding box center [393, 82] width 19 height 11
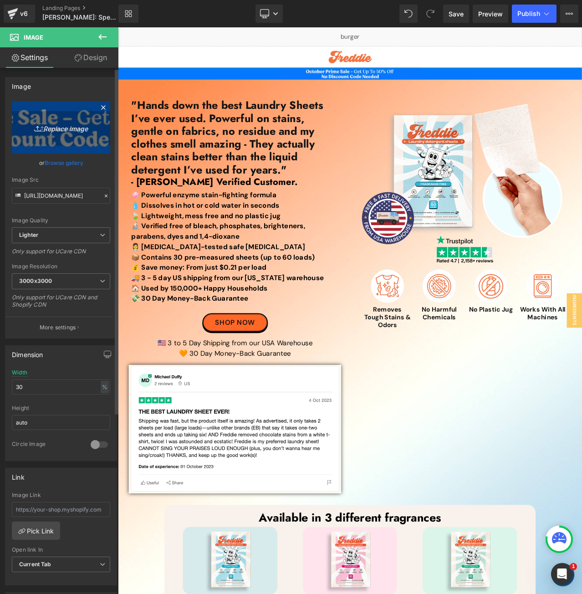
click at [57, 130] on icon "Replace Image" at bounding box center [61, 127] width 73 height 11
type input "C:\fakepath\Early Halloween Sale Top Banner.jpg"
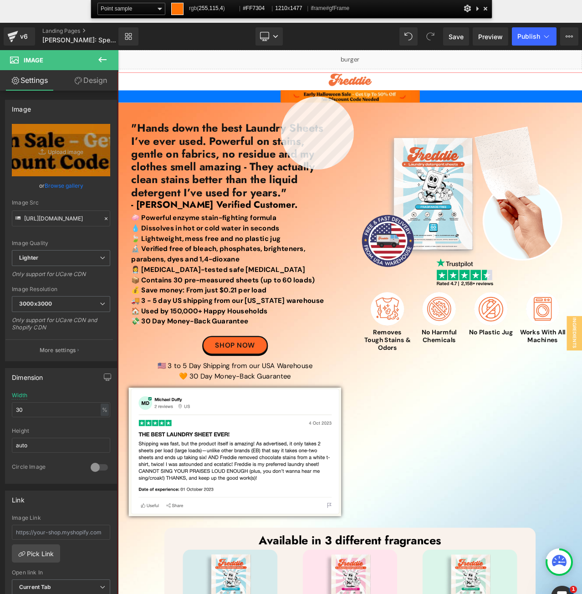
click at [281, 97] on div at bounding box center [393, 409] width 551 height 673
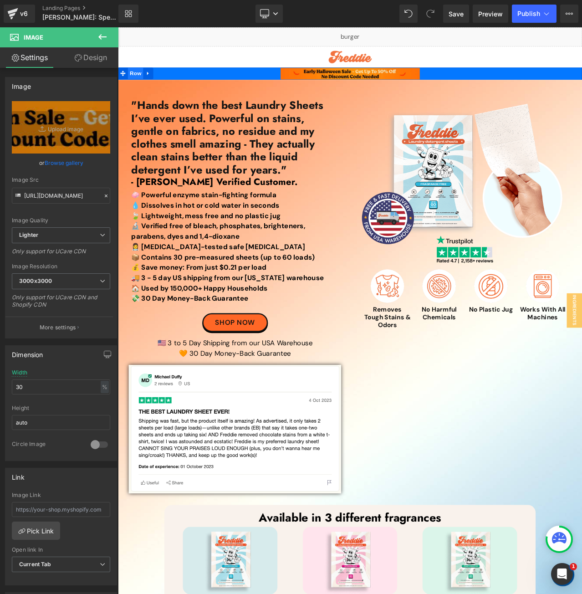
click at [133, 82] on span "Row" at bounding box center [139, 82] width 18 height 14
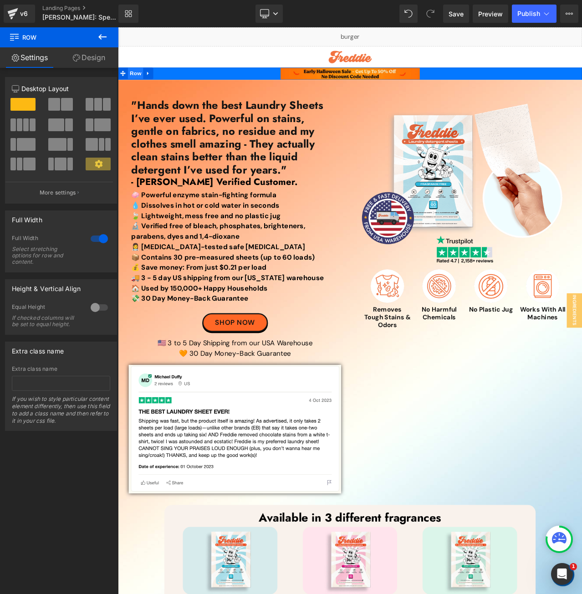
click at [136, 82] on span "Row" at bounding box center [139, 82] width 18 height 14
click at [86, 58] on link "Design" at bounding box center [88, 57] width 59 height 21
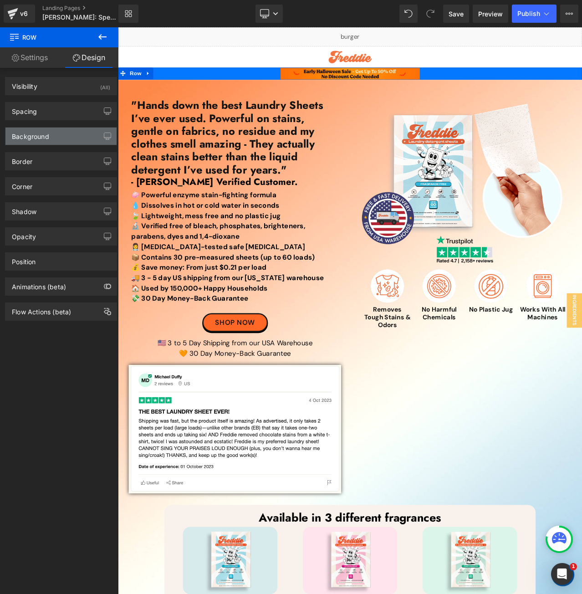
click at [42, 137] on div "Background" at bounding box center [30, 134] width 37 height 13
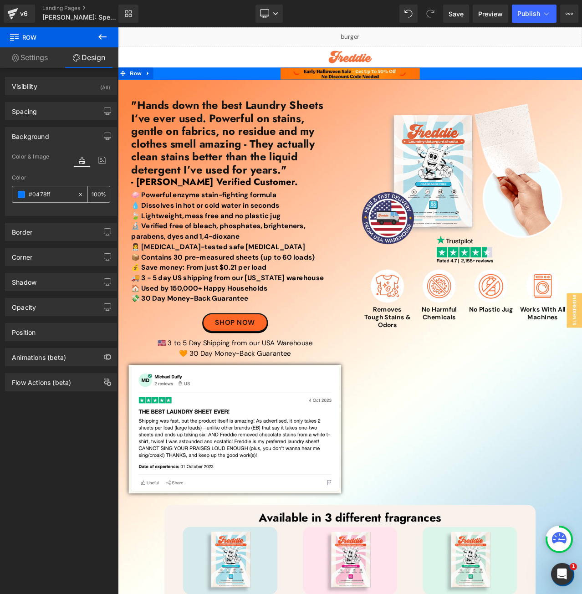
click at [59, 191] on input "#0478ff" at bounding box center [51, 195] width 45 height 10
paste input "FF7304"
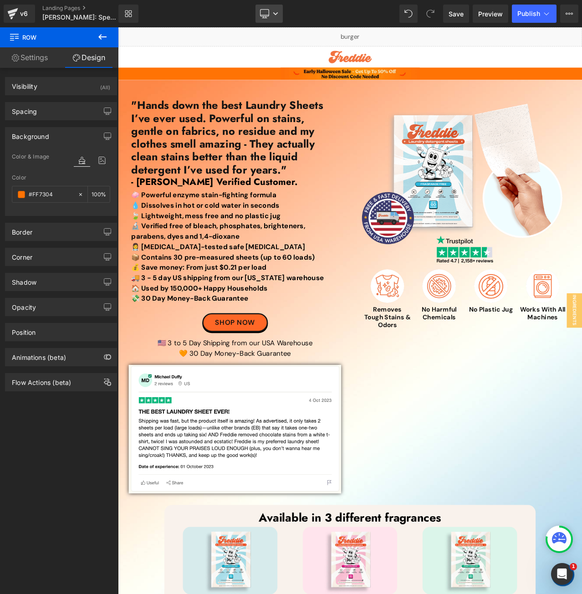
type input "#FF7304"
click at [276, 15] on icon at bounding box center [275, 13] width 5 height 5
click at [273, 57] on span "Laptop" at bounding box center [273, 61] width 21 height 8
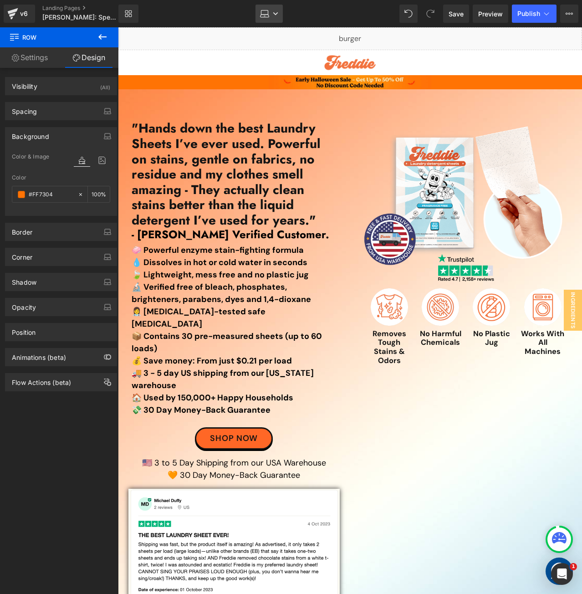
click at [266, 14] on icon at bounding box center [264, 13] width 9 height 9
drag, startPoint x: 267, startPoint y: 78, endPoint x: 147, endPoint y: 51, distance: 122.6
click at [267, 78] on span "Tablet" at bounding box center [272, 80] width 19 height 8
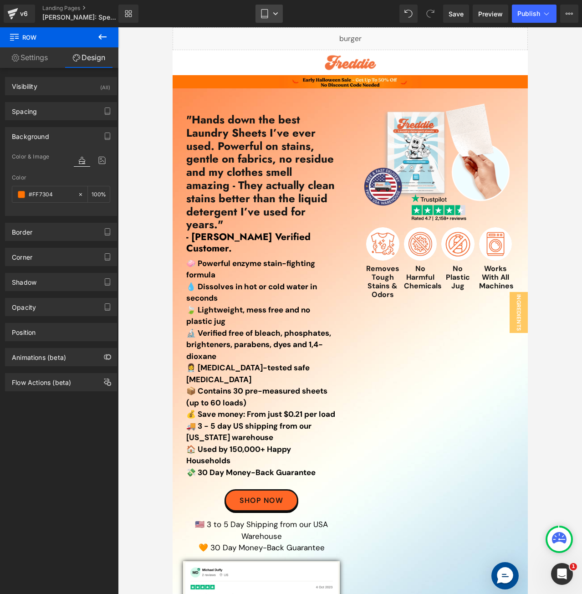
click at [273, 10] on link "Tablet" at bounding box center [269, 14] width 27 height 18
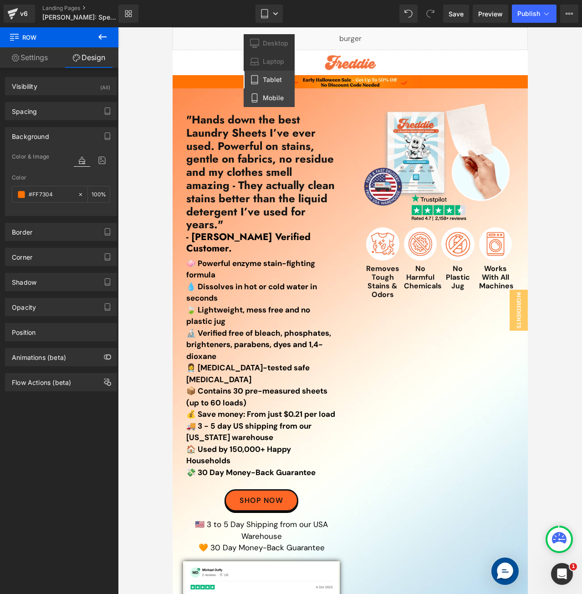
drag, startPoint x: 275, startPoint y: 97, endPoint x: 33, endPoint y: 70, distance: 243.9
click at [275, 97] on span "Mobile" at bounding box center [273, 98] width 21 height 8
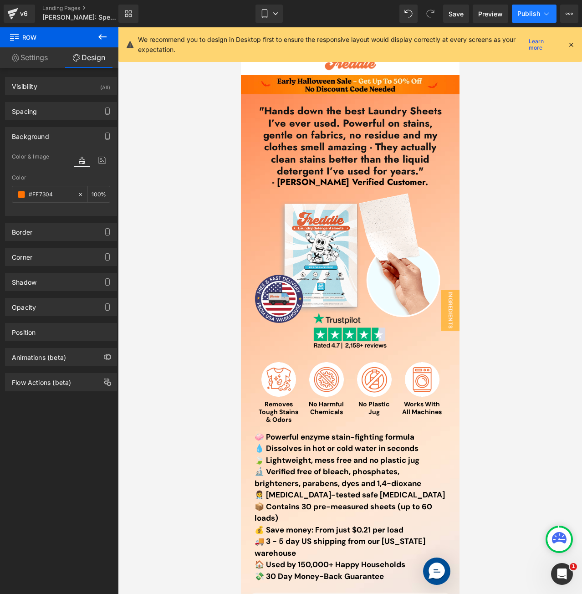
click at [526, 14] on span "Publish" at bounding box center [529, 13] width 23 height 7
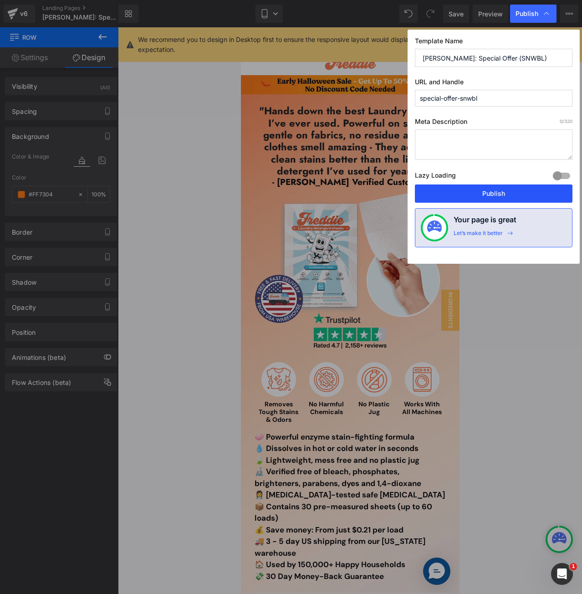
click at [435, 188] on button "Publish" at bounding box center [494, 194] width 158 height 18
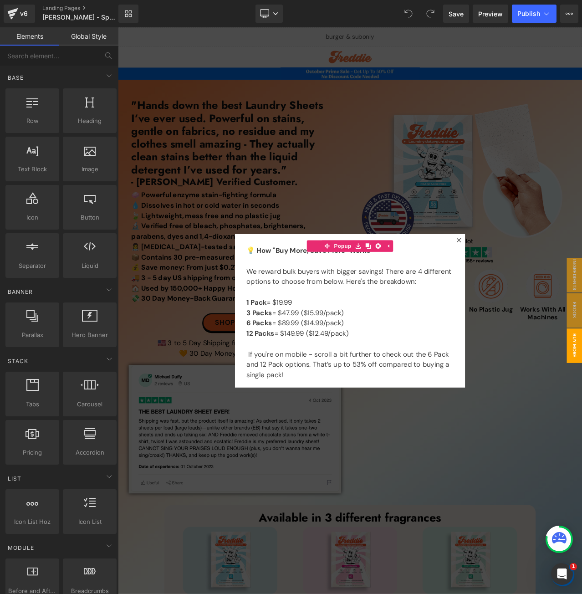
click at [502, 180] on div at bounding box center [393, 363] width 551 height 673
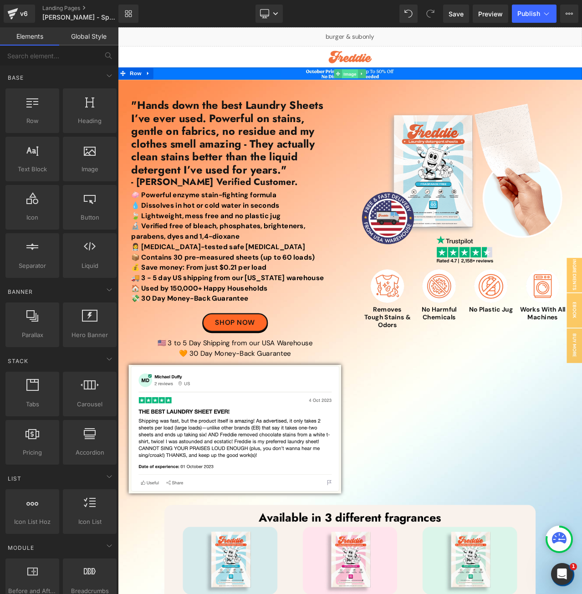
click at [389, 82] on span "Image" at bounding box center [393, 82] width 19 height 11
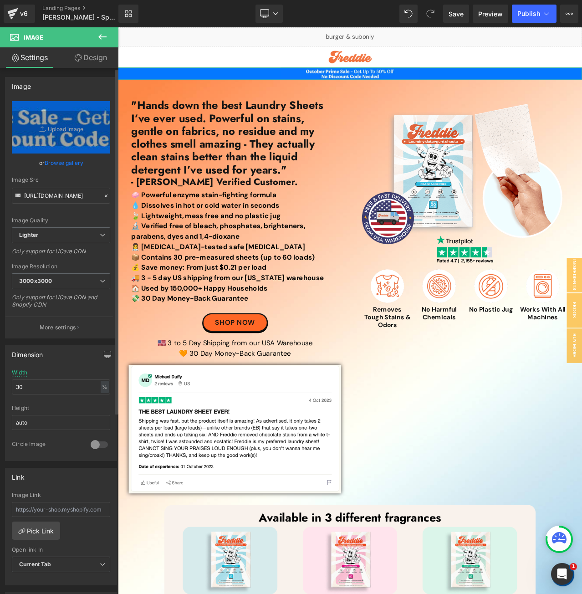
click at [62, 165] on link "Browse gallery" at bounding box center [64, 163] width 39 height 16
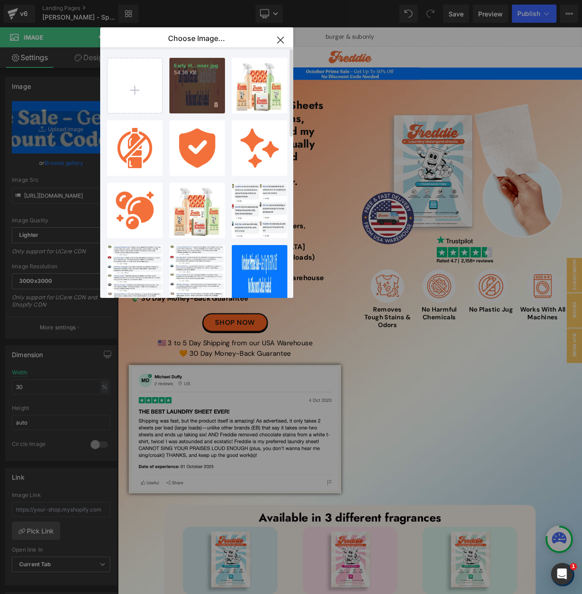
click at [201, 88] on div "Early H...nner.jpg 54.36 KB" at bounding box center [198, 86] width 56 height 56
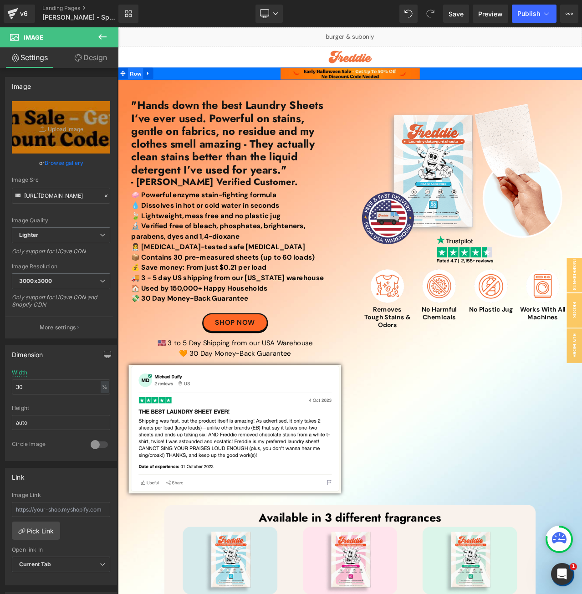
click at [134, 82] on span "Row" at bounding box center [139, 83] width 18 height 14
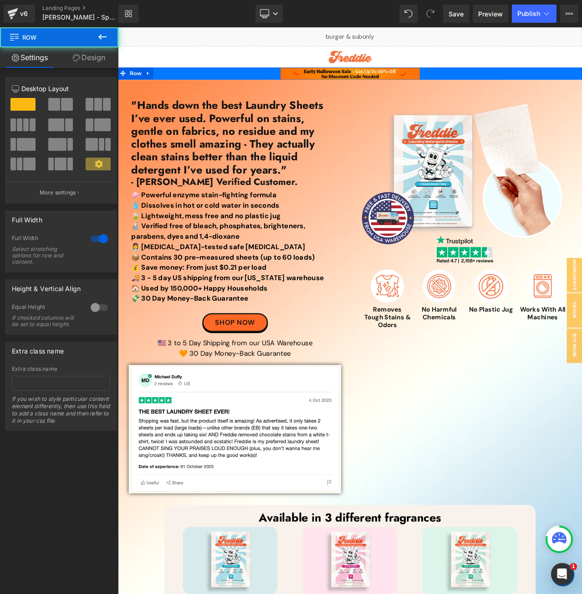
click at [93, 63] on link "Design" at bounding box center [88, 57] width 59 height 21
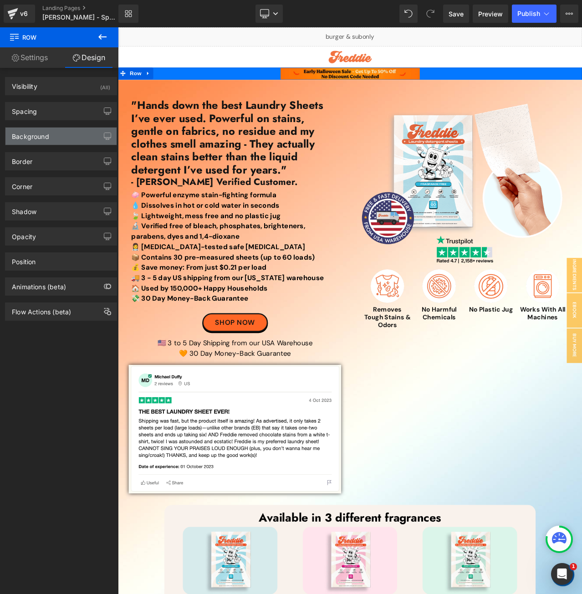
click at [50, 143] on div "Background" at bounding box center [60, 136] width 111 height 17
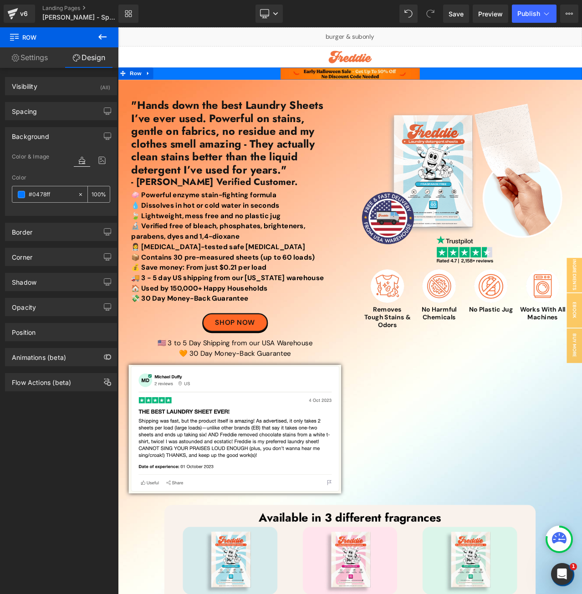
click at [57, 193] on input "text" at bounding box center [51, 195] width 45 height 10
paste input "FF7304"
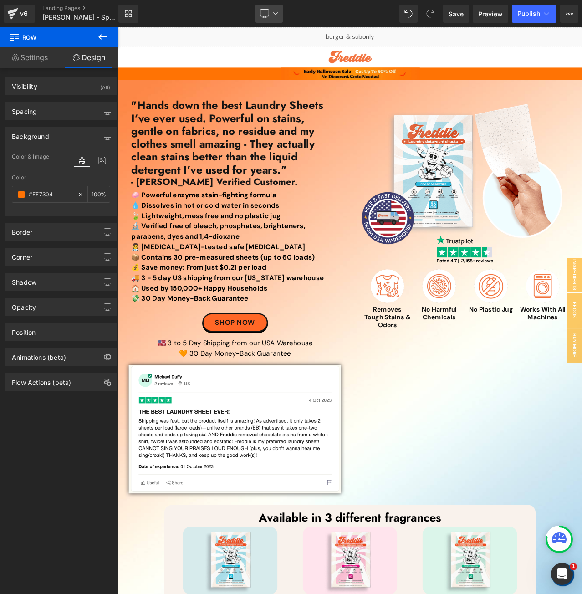
type input "#FF7304"
click at [274, 12] on link "Desktop" at bounding box center [269, 14] width 27 height 18
click at [267, 60] on span "Laptop" at bounding box center [273, 61] width 21 height 8
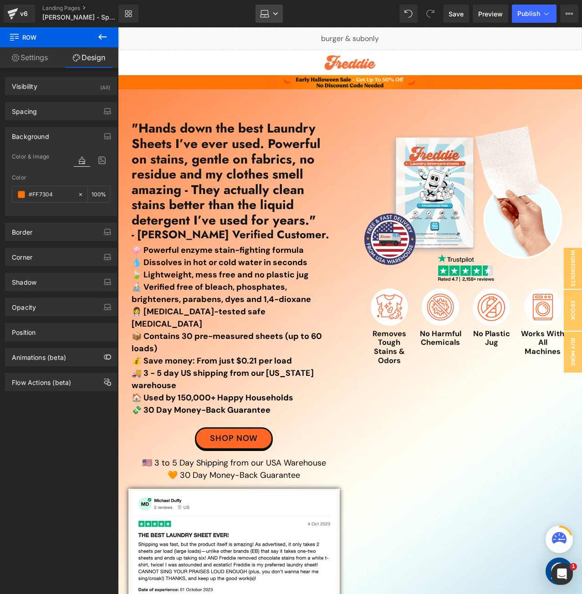
click at [267, 11] on icon at bounding box center [264, 13] width 9 height 9
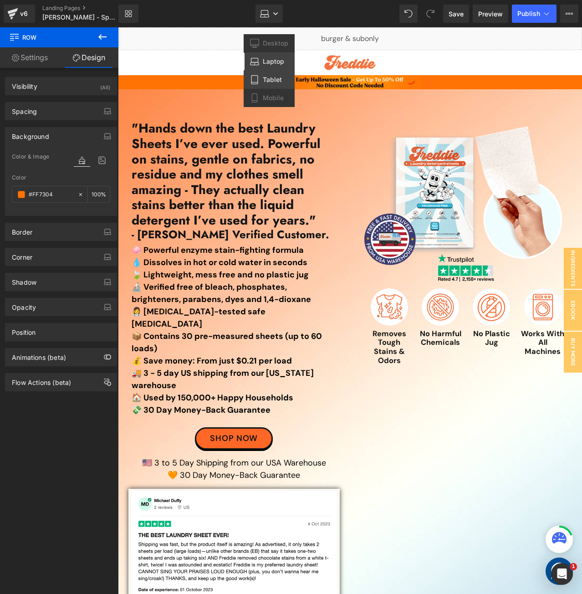
drag, startPoint x: 273, startPoint y: 82, endPoint x: 150, endPoint y: 29, distance: 134.4
click at [273, 82] on span "Tablet" at bounding box center [272, 80] width 19 height 8
drag, startPoint x: 271, startPoint y: 10, endPoint x: 280, endPoint y: 89, distance: 80.3
click at [271, 10] on link "Tablet" at bounding box center [269, 14] width 27 height 18
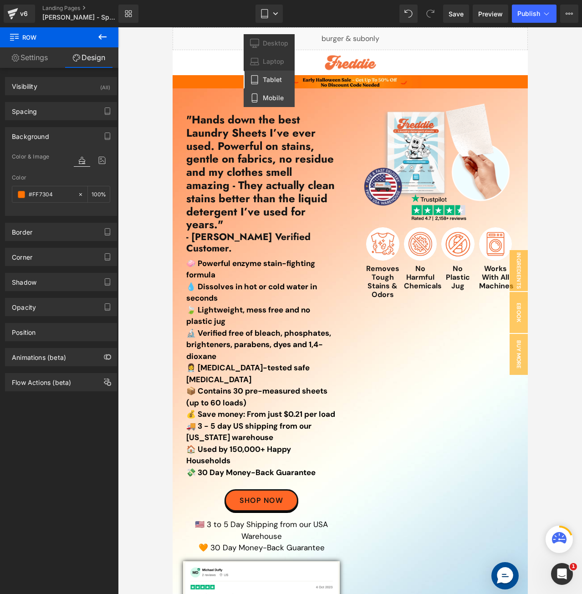
click at [278, 100] on span "Mobile" at bounding box center [273, 98] width 21 height 8
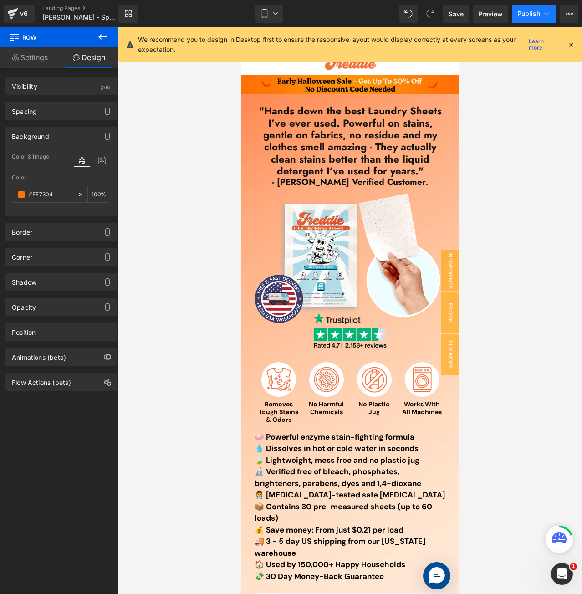
click at [529, 8] on button "Publish" at bounding box center [534, 14] width 45 height 18
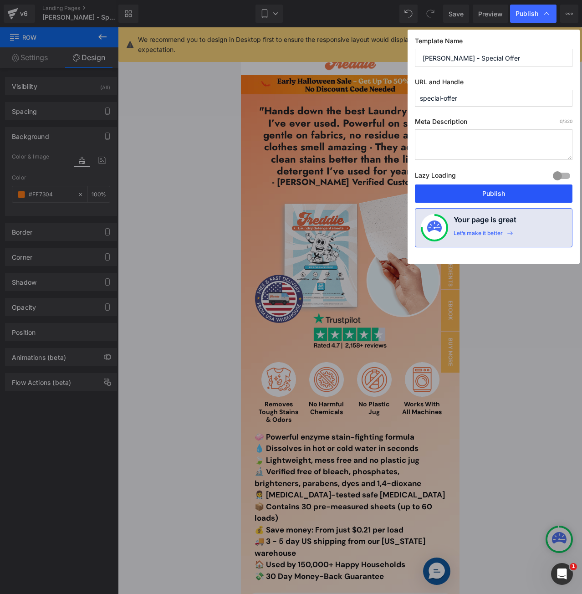
click at [479, 191] on button "Publish" at bounding box center [494, 194] width 158 height 18
